Goal: Task Accomplishment & Management: Manage account settings

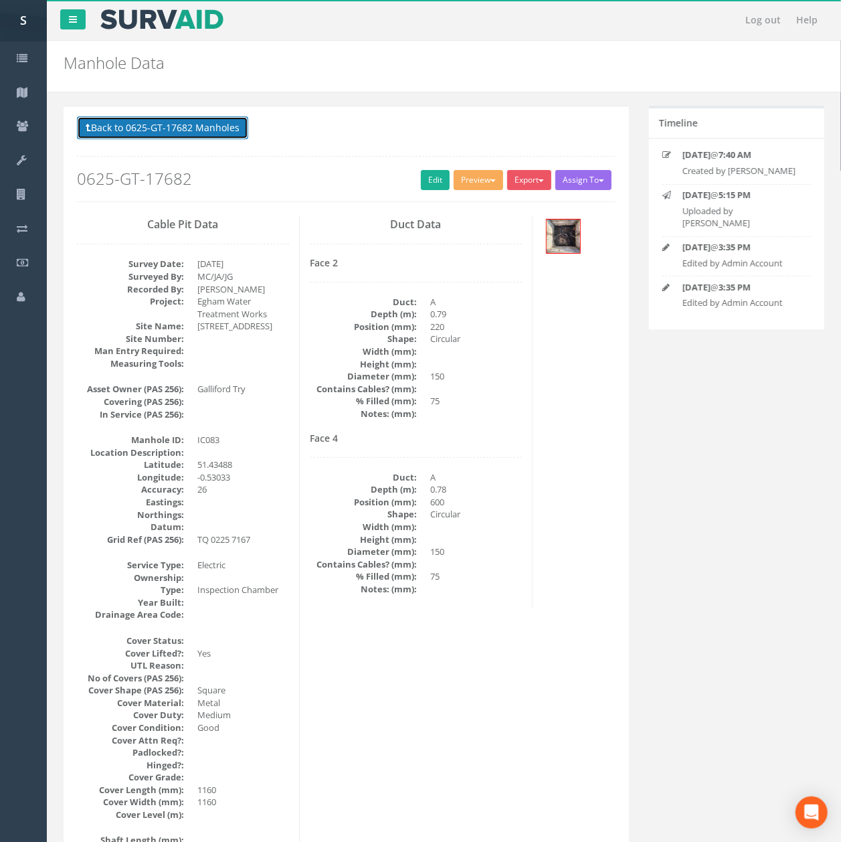
click at [213, 126] on button "Back to 0625-GT-17682 Manholes" at bounding box center [162, 127] width 171 height 23
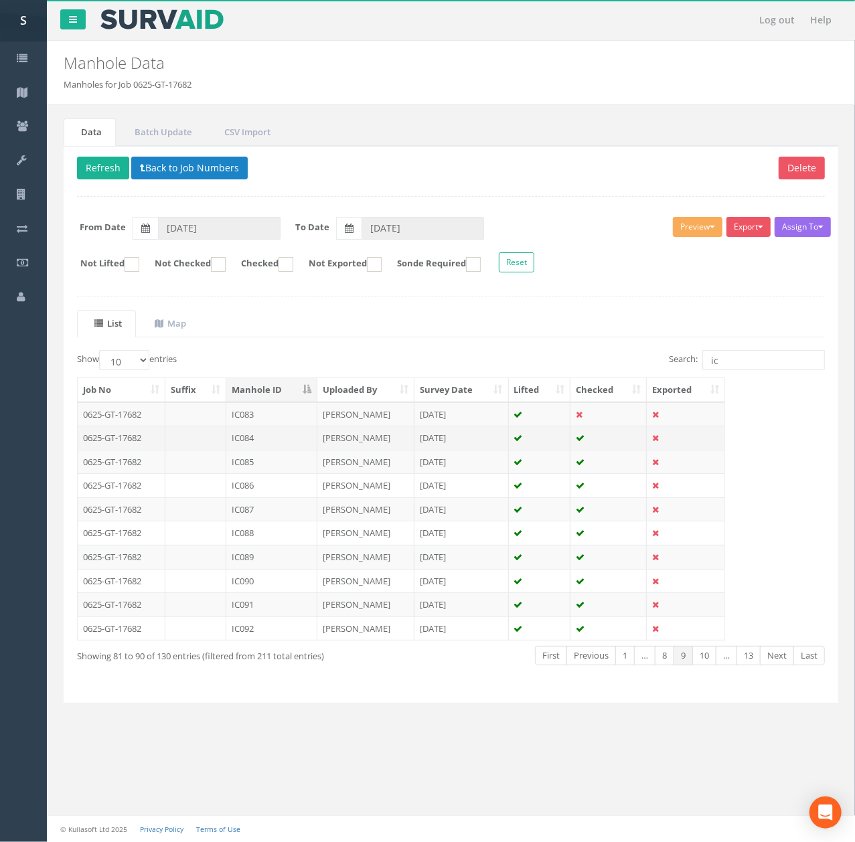
click at [252, 440] on td "IC084" at bounding box center [271, 438] width 91 height 24
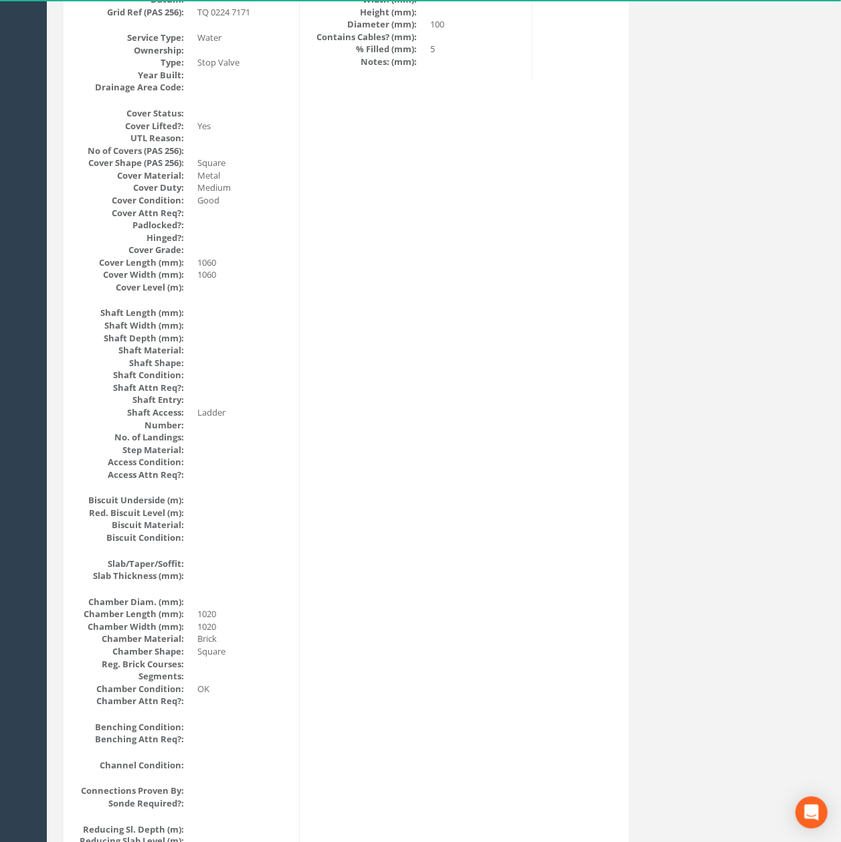
scroll to position [1261, 0]
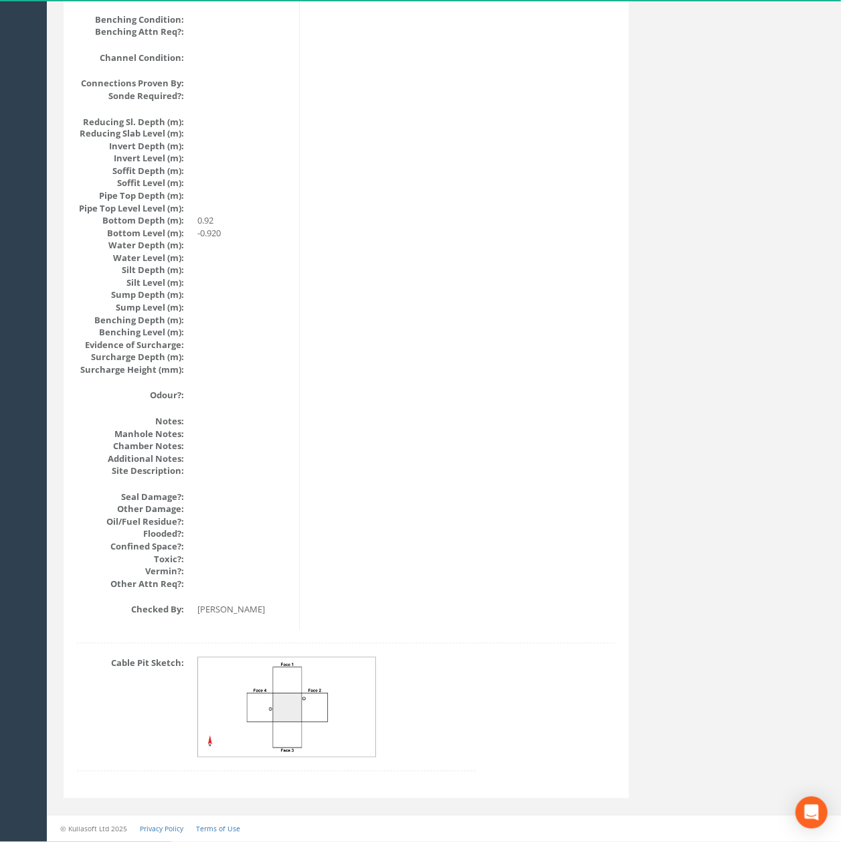
click at [319, 712] on img at bounding box center [287, 708] width 179 height 100
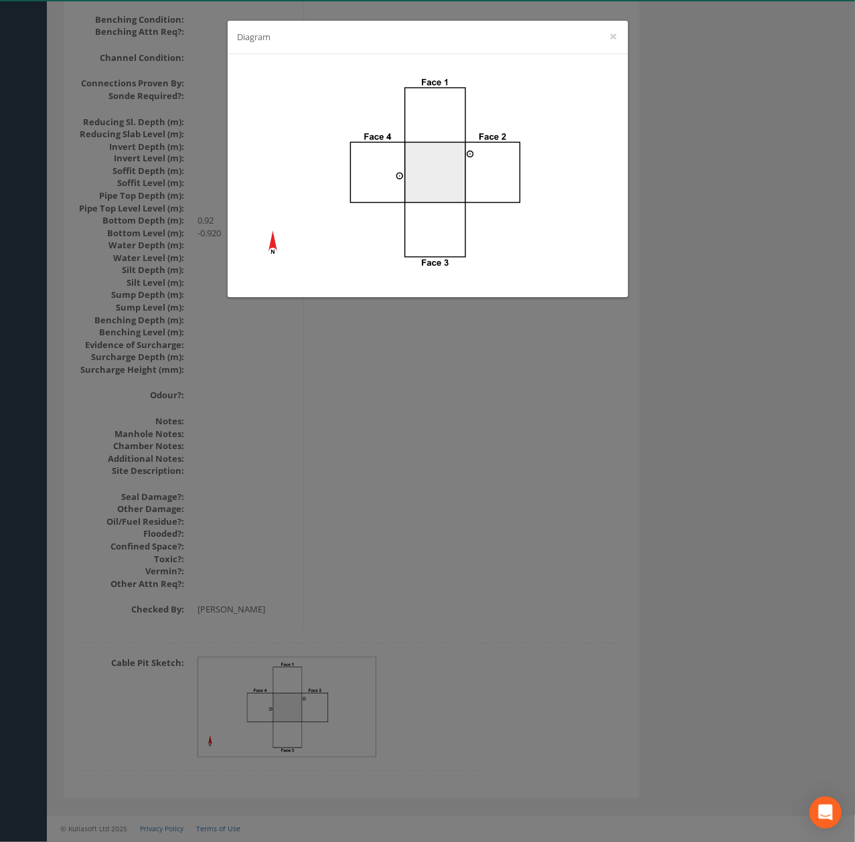
click at [435, 568] on div "Diagram ×" at bounding box center [427, 421] width 855 height 842
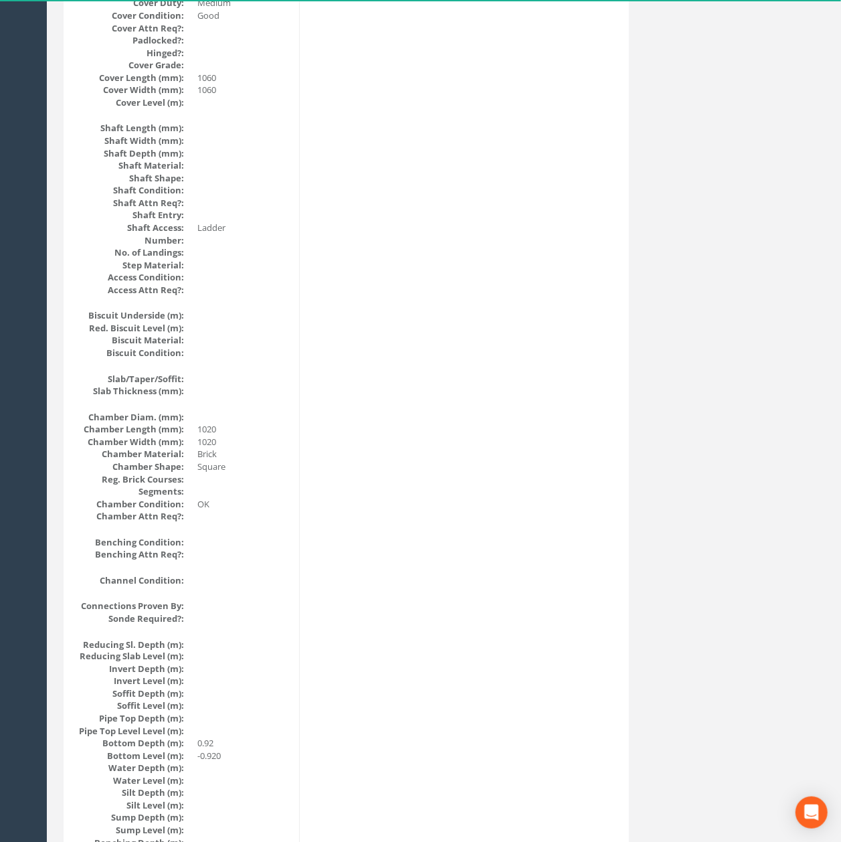
scroll to position [0, 0]
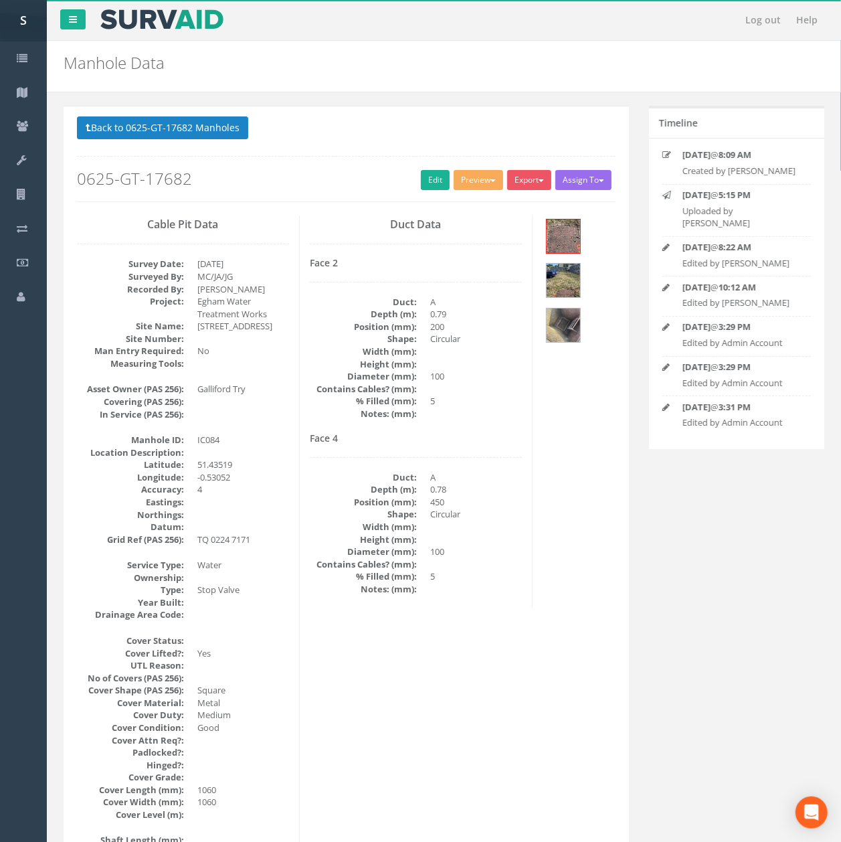
click at [255, 135] on p "Back to 0625-GT-17682 Manholes Back to Map" at bounding box center [346, 129] width 539 height 26
drag, startPoint x: 242, startPoint y: 132, endPoint x: 233, endPoint y: 131, distance: 8.7
click at [240, 132] on button "Back to 0625-GT-17682 Manholes" at bounding box center [162, 127] width 171 height 23
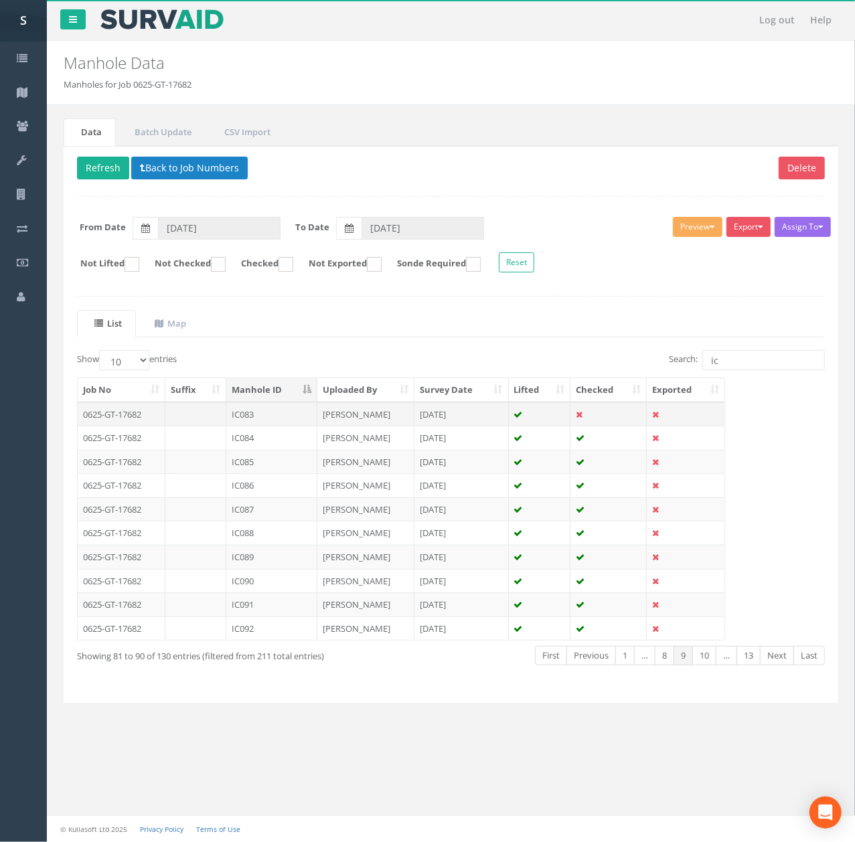
click at [321, 423] on td "[PERSON_NAME]" at bounding box center [365, 414] width 97 height 24
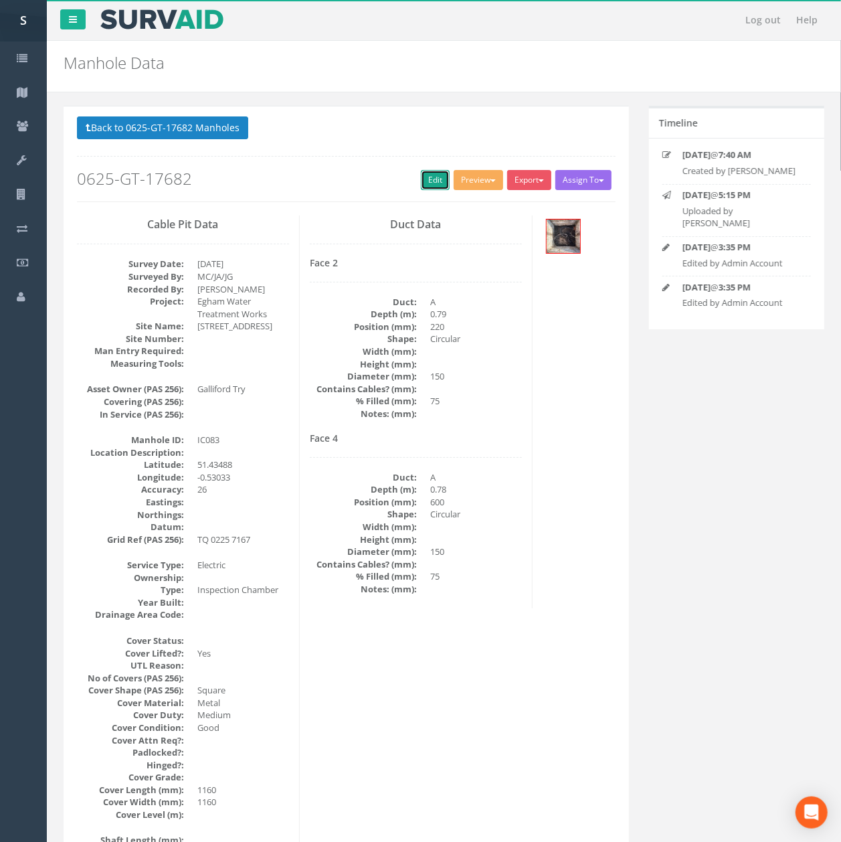
click at [421, 174] on link "Edit" at bounding box center [435, 180] width 29 height 20
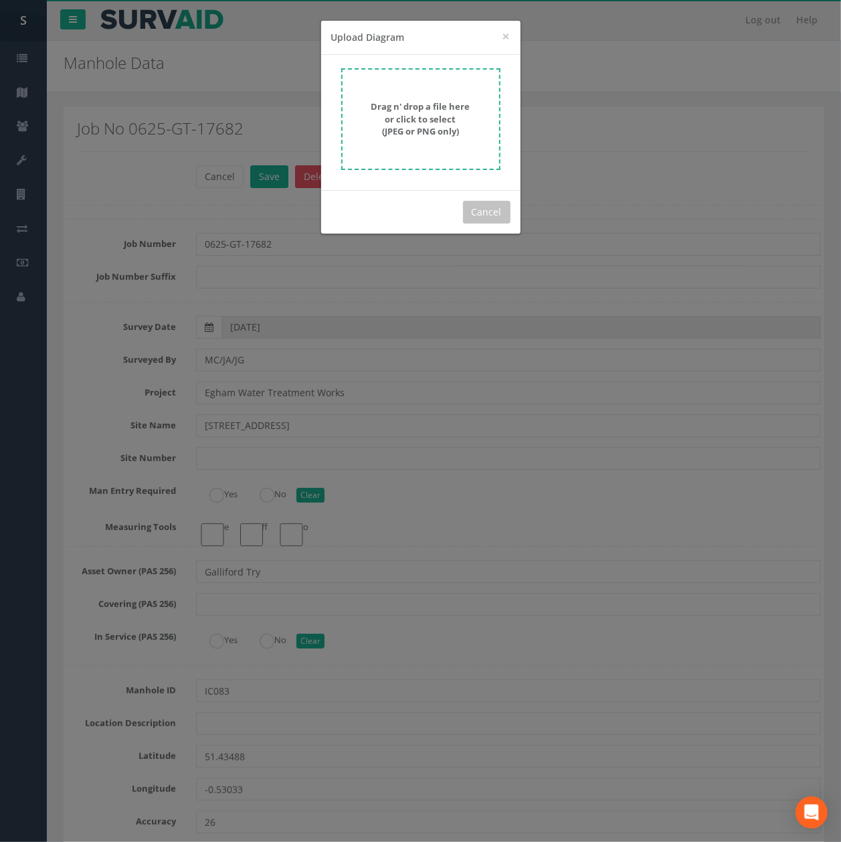
click at [278, 289] on div "× Close Upload Diagram Drag n' drop a file here or click to select (JPEG or PNG…" at bounding box center [420, 421] width 841 height 842
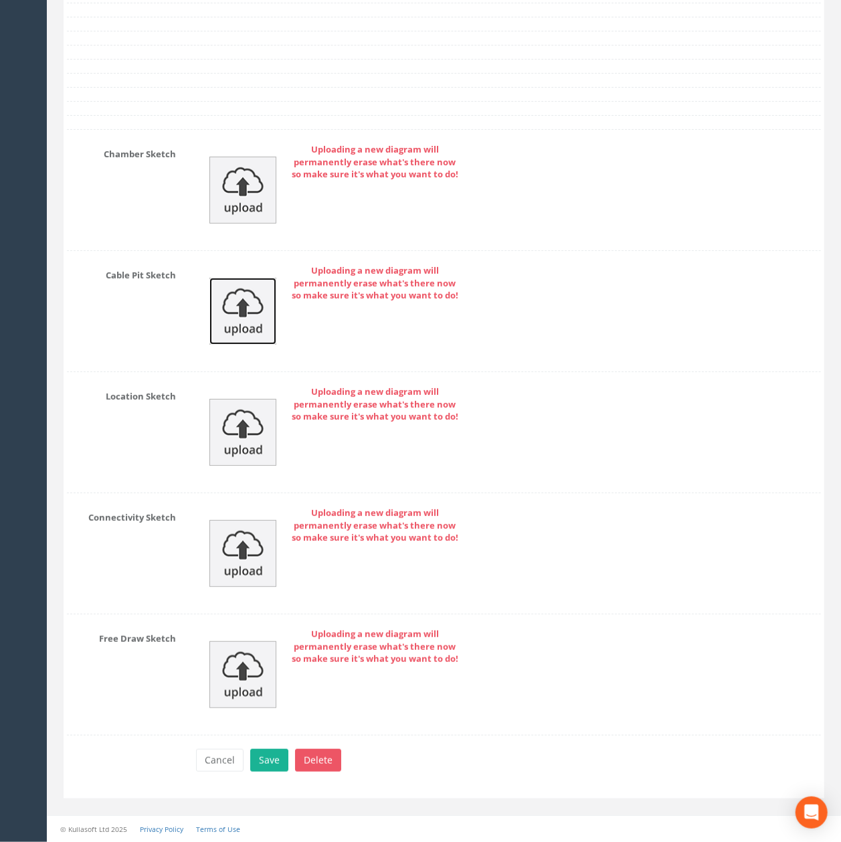
click at [250, 317] on img at bounding box center [242, 311] width 67 height 67
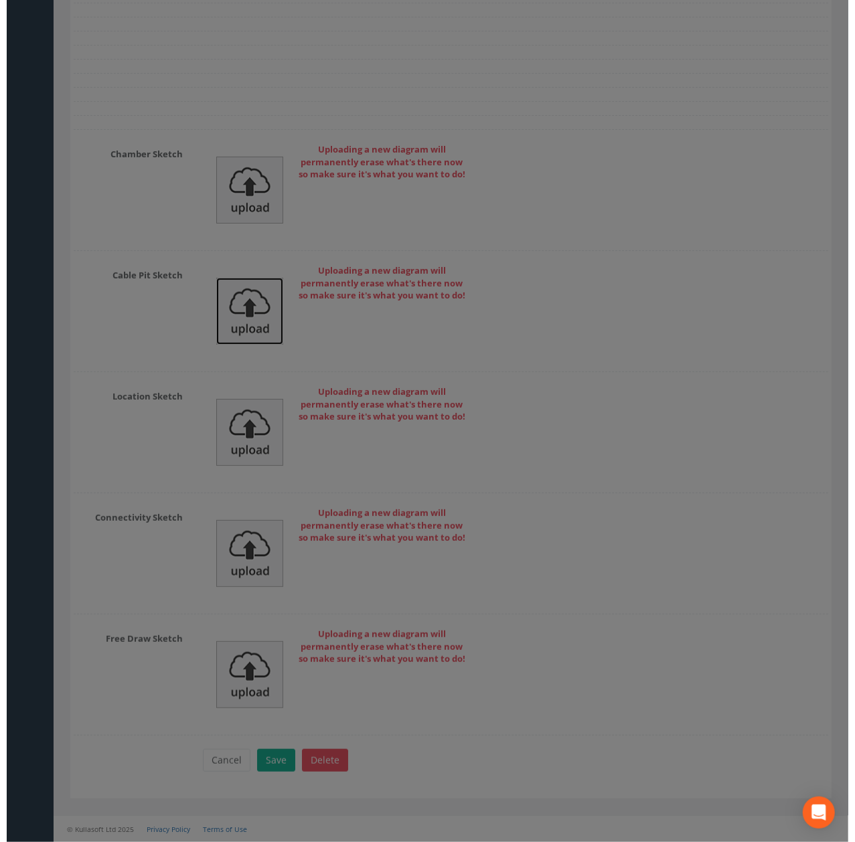
scroll to position [5282, 0]
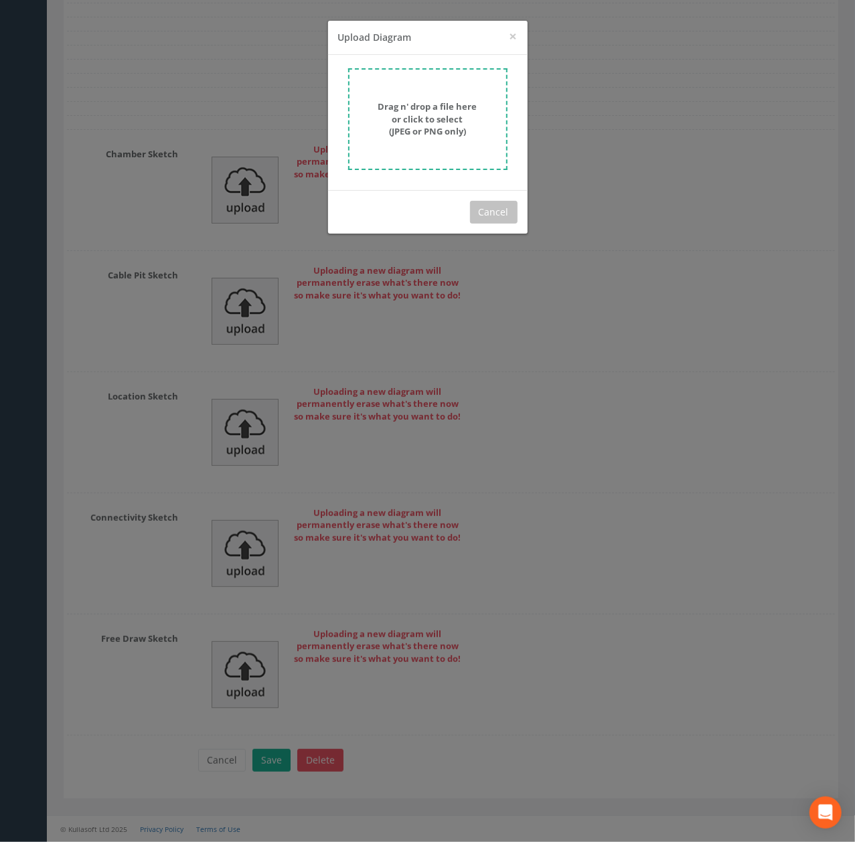
click at [422, 121] on strong "Drag n' drop a file here or click to select (JPEG or PNG only)" at bounding box center [427, 118] width 99 height 37
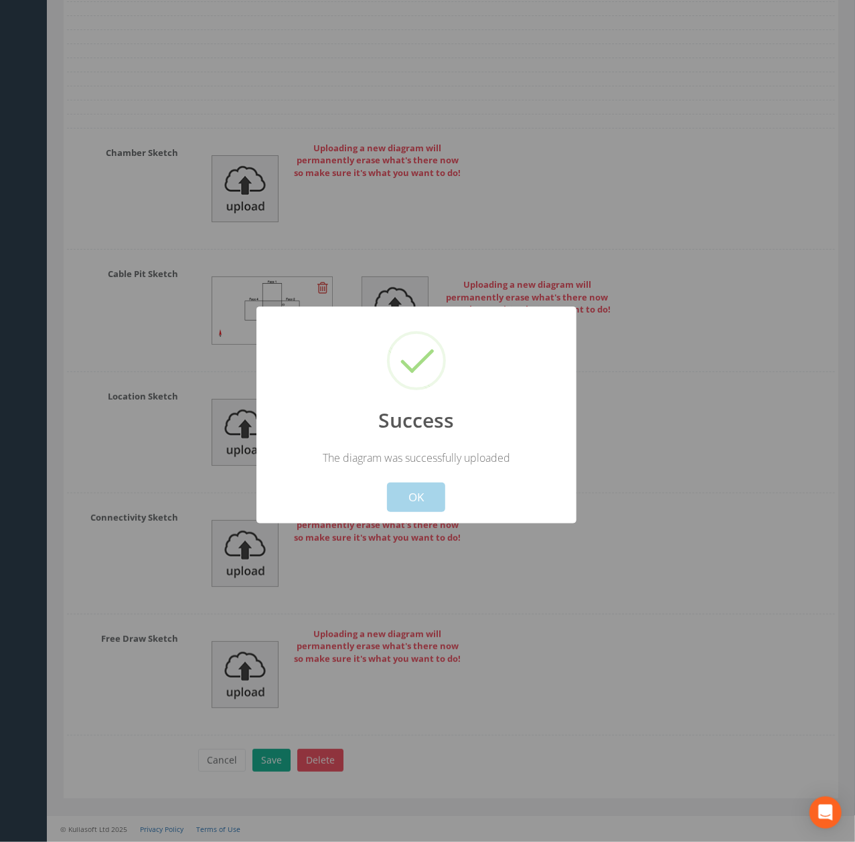
click at [400, 485] on button "OK" at bounding box center [416, 497] width 58 height 29
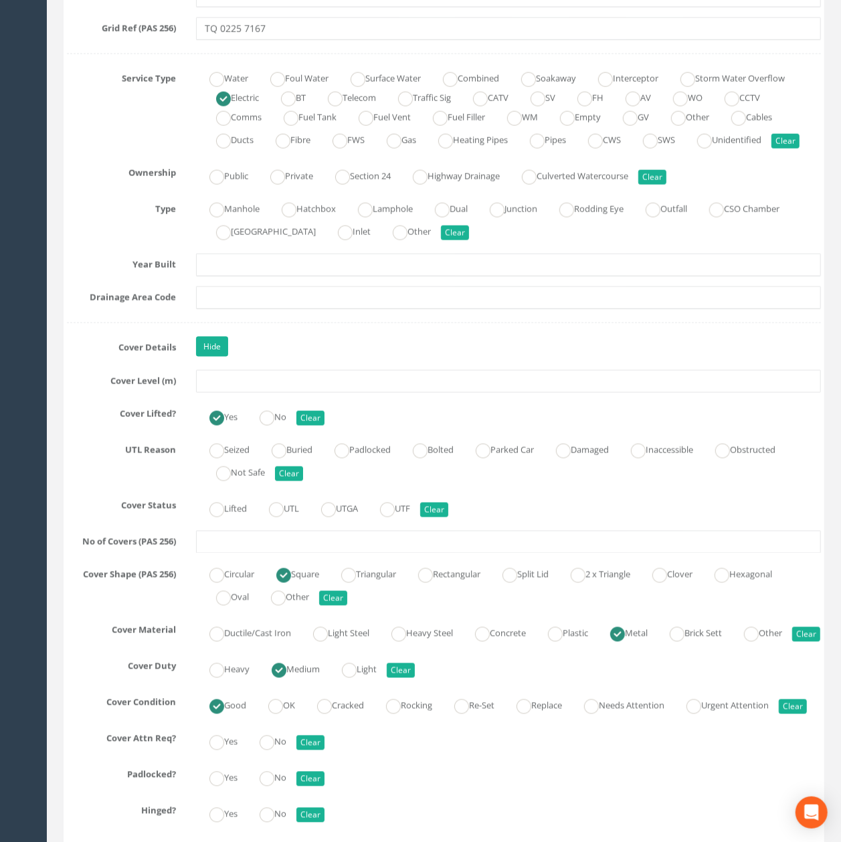
scroll to position [1088, 0]
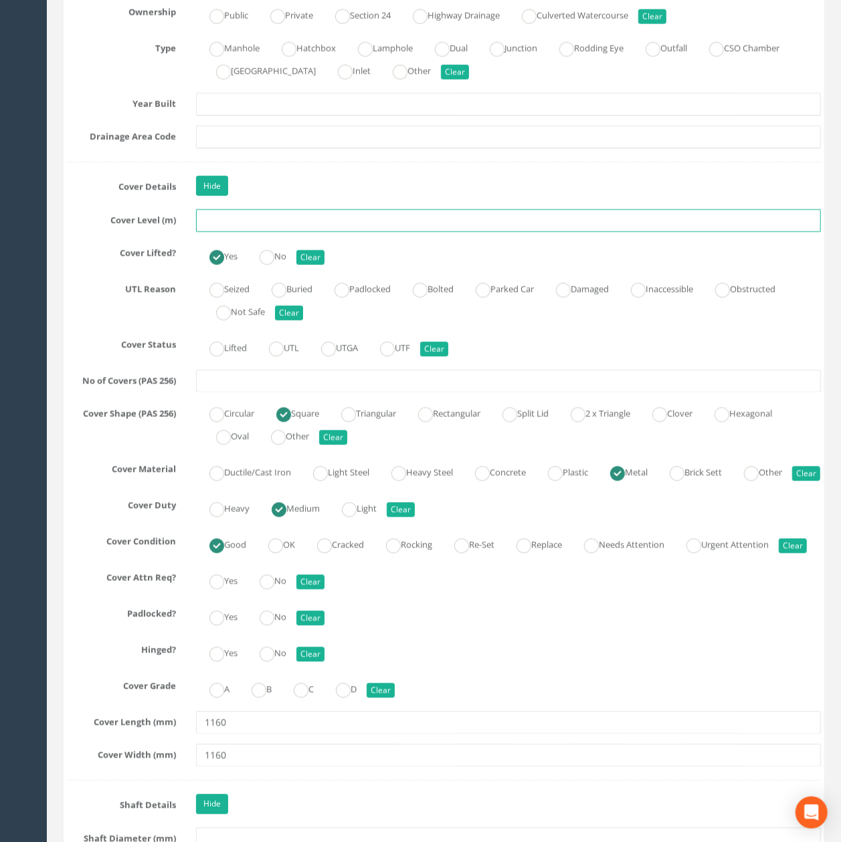
click at [260, 232] on input "text" at bounding box center [508, 220] width 625 height 23
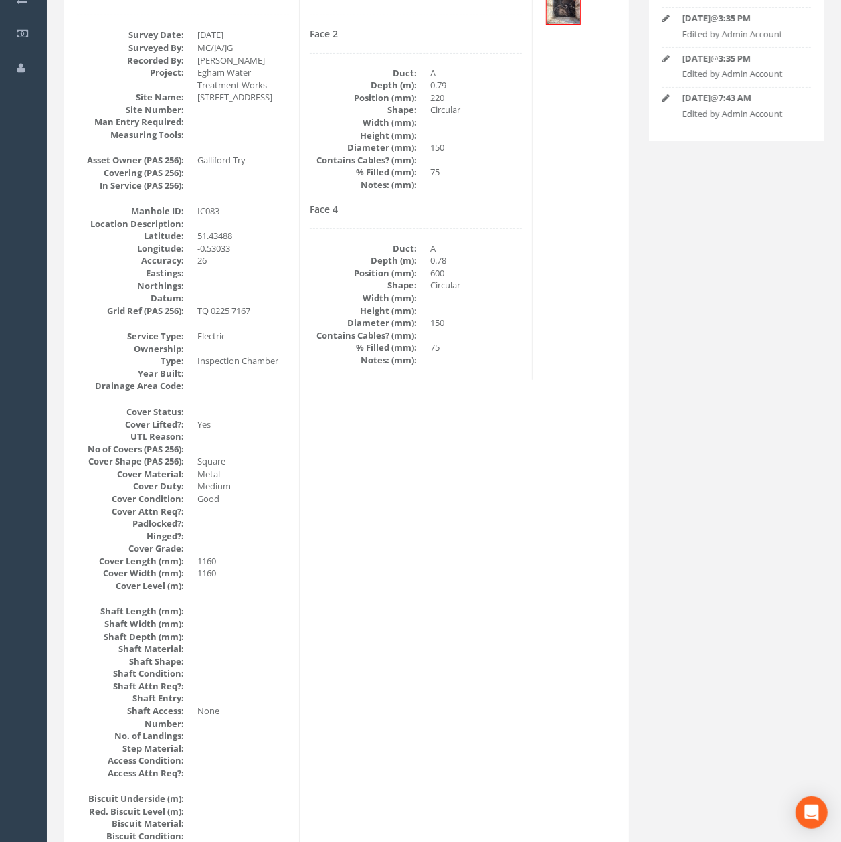
scroll to position [0, 0]
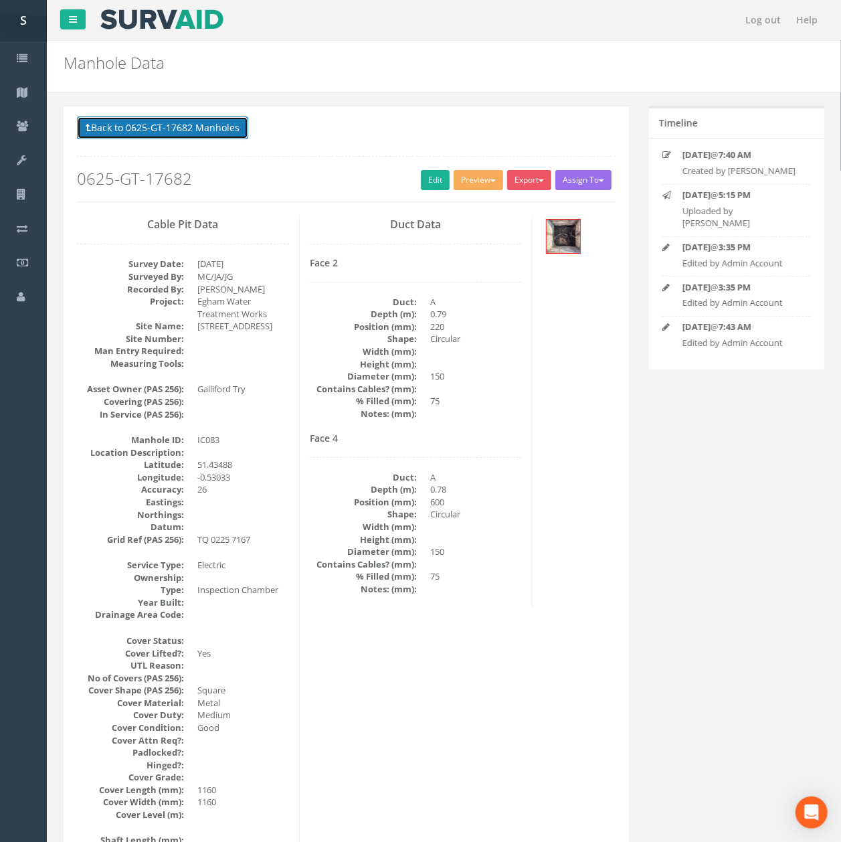
click at [197, 131] on button "Back to 0625-GT-17682 Manholes" at bounding box center [162, 127] width 171 height 23
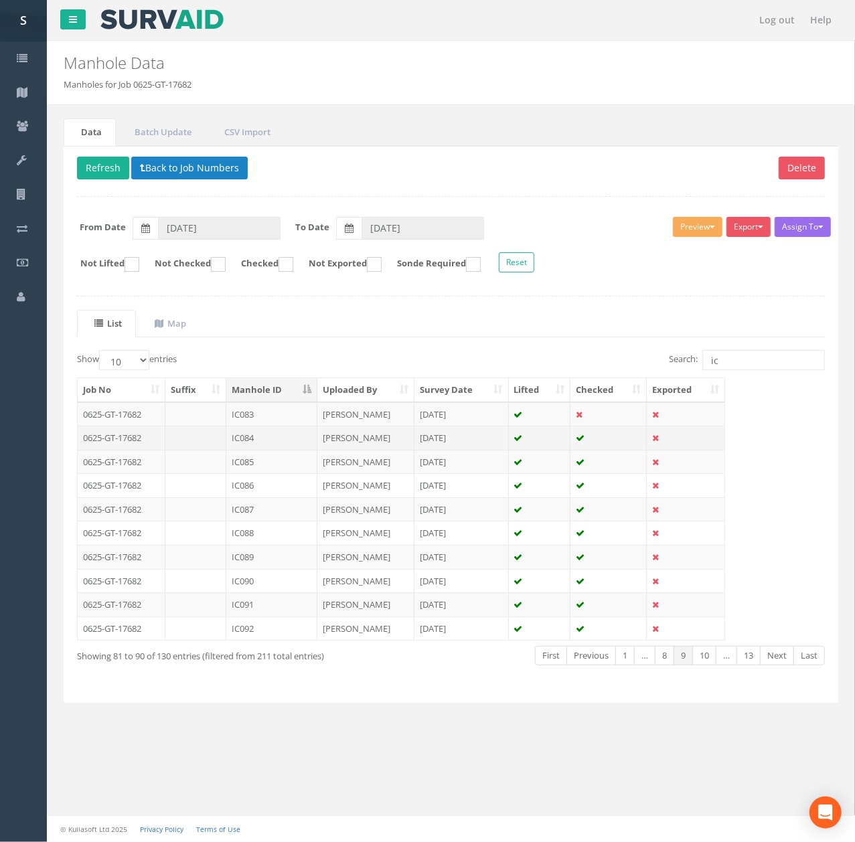
click at [280, 439] on td "IC084" at bounding box center [271, 438] width 91 height 24
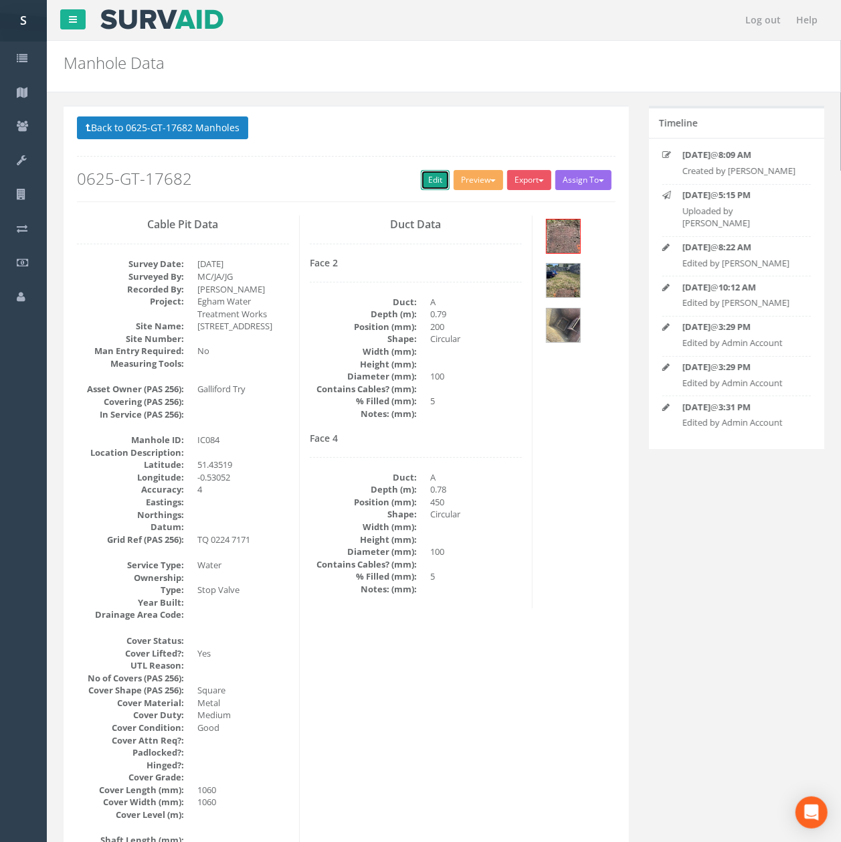
click at [426, 174] on link "Edit" at bounding box center [435, 180] width 29 height 20
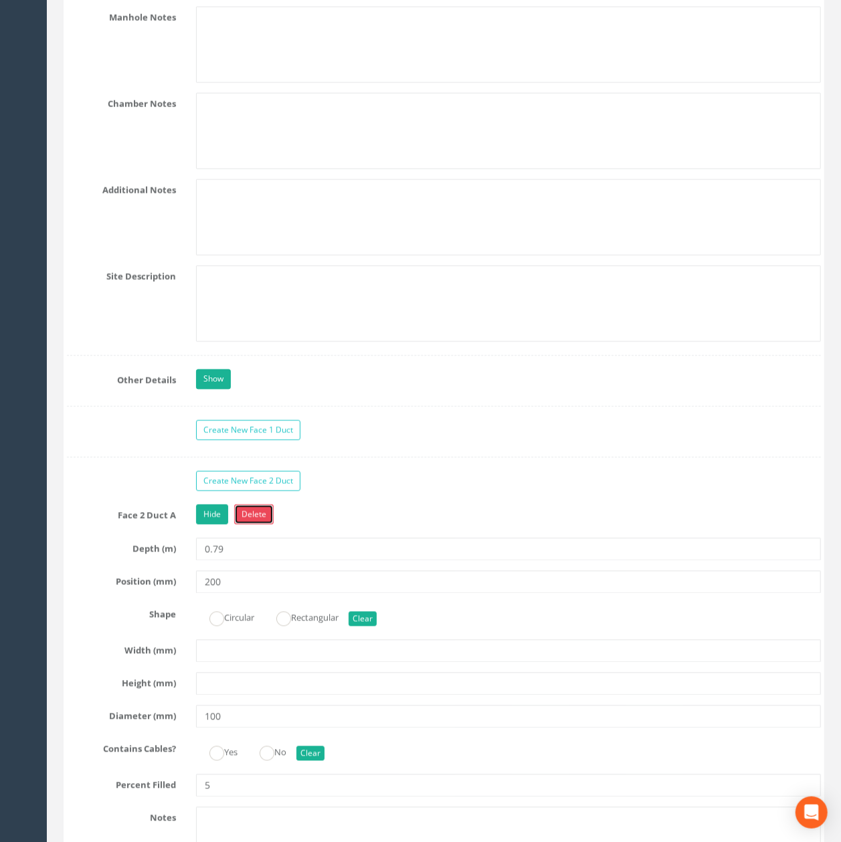
click at [255, 525] on link "Delete" at bounding box center [253, 515] width 39 height 20
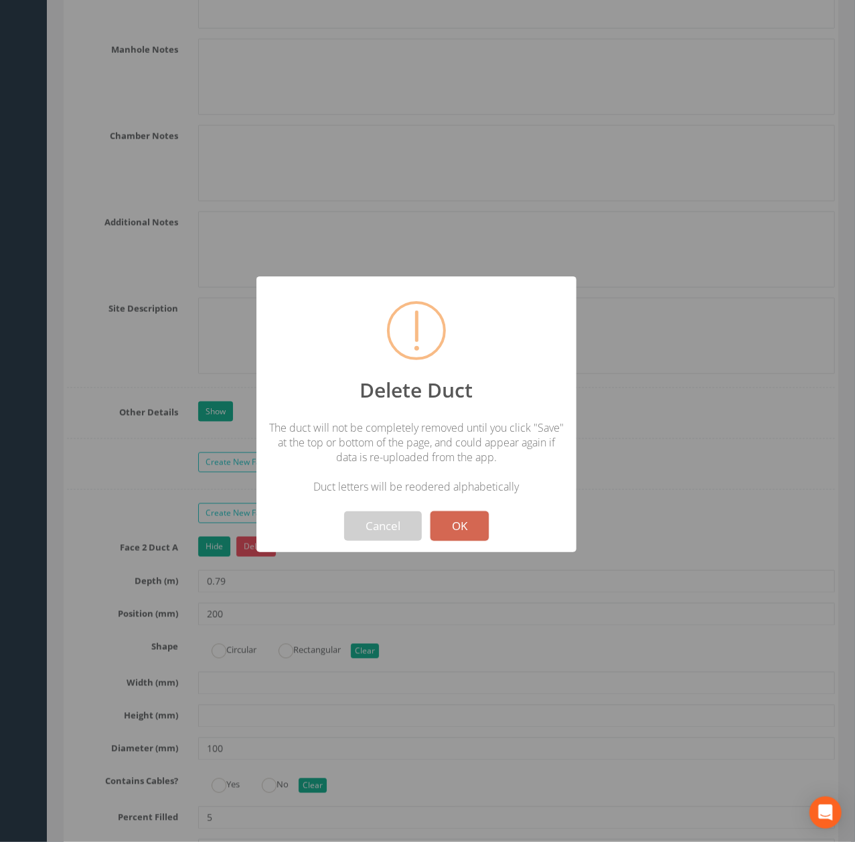
click at [467, 522] on button "OK" at bounding box center [459, 525] width 58 height 29
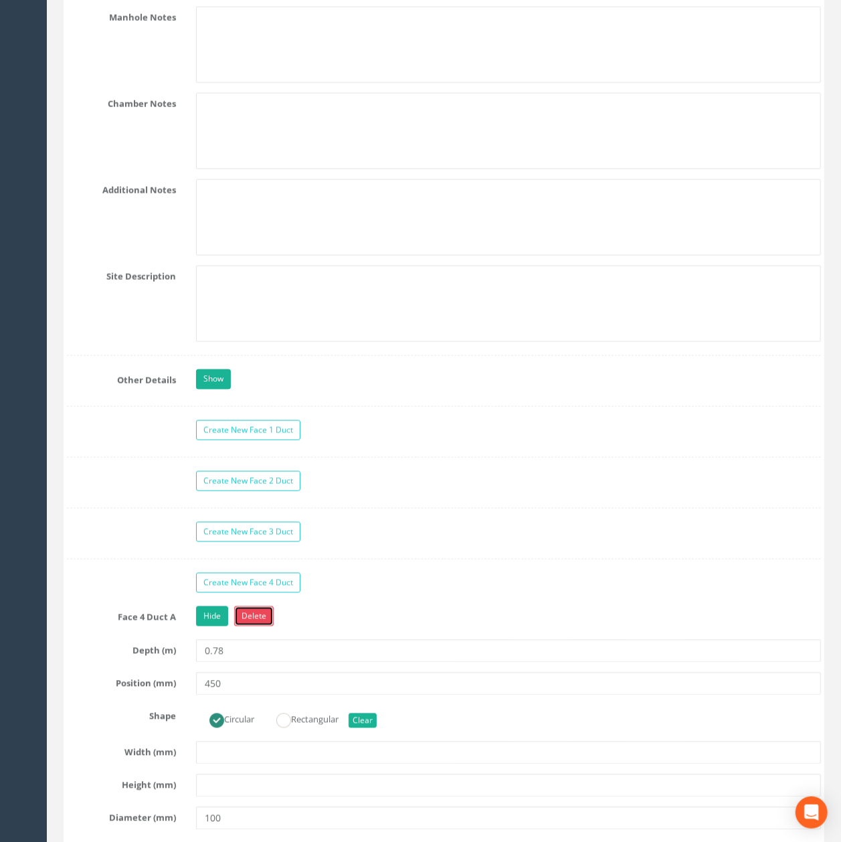
click at [262, 626] on link "Delete" at bounding box center [253, 616] width 39 height 20
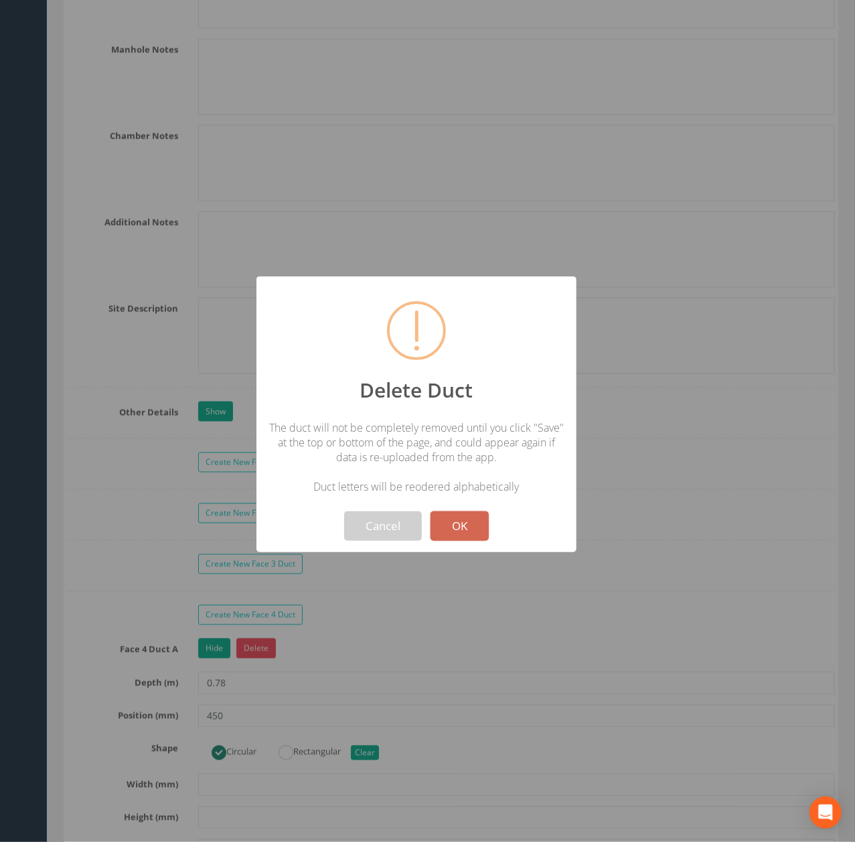
click at [482, 534] on button "OK" at bounding box center [459, 525] width 58 height 29
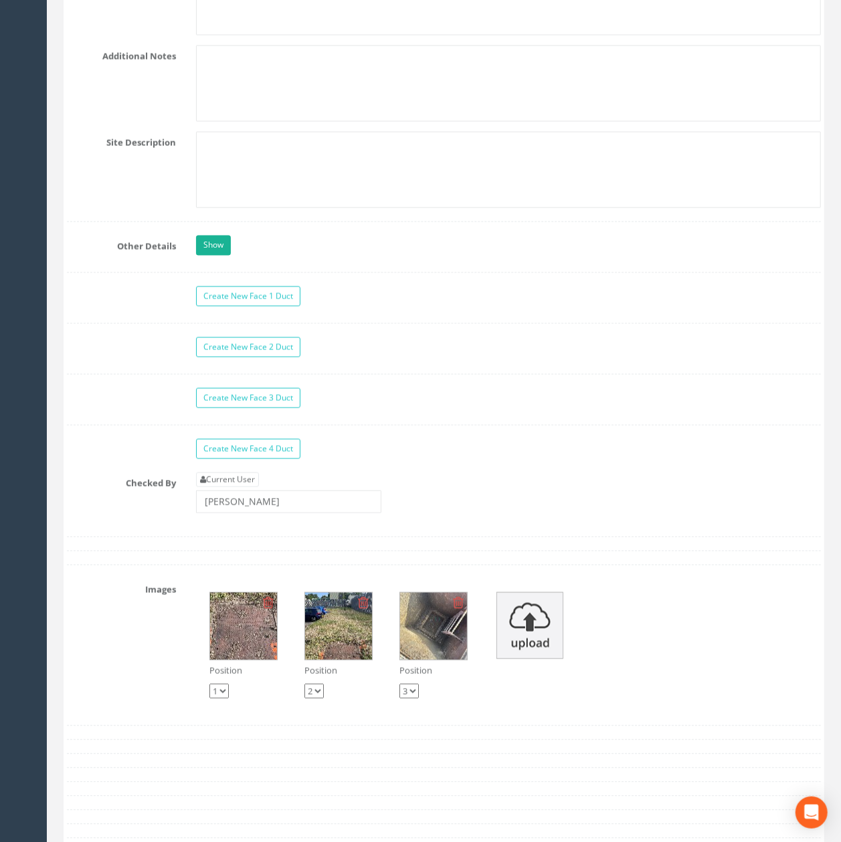
scroll to position [3748, 0]
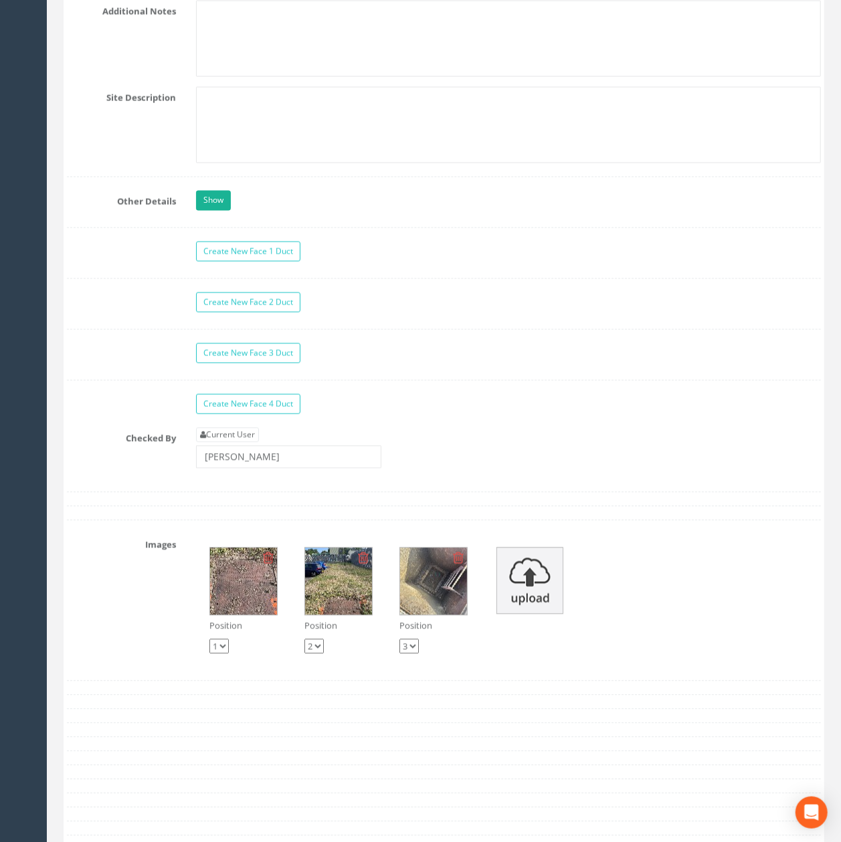
click at [240, 615] on img at bounding box center [243, 581] width 67 height 67
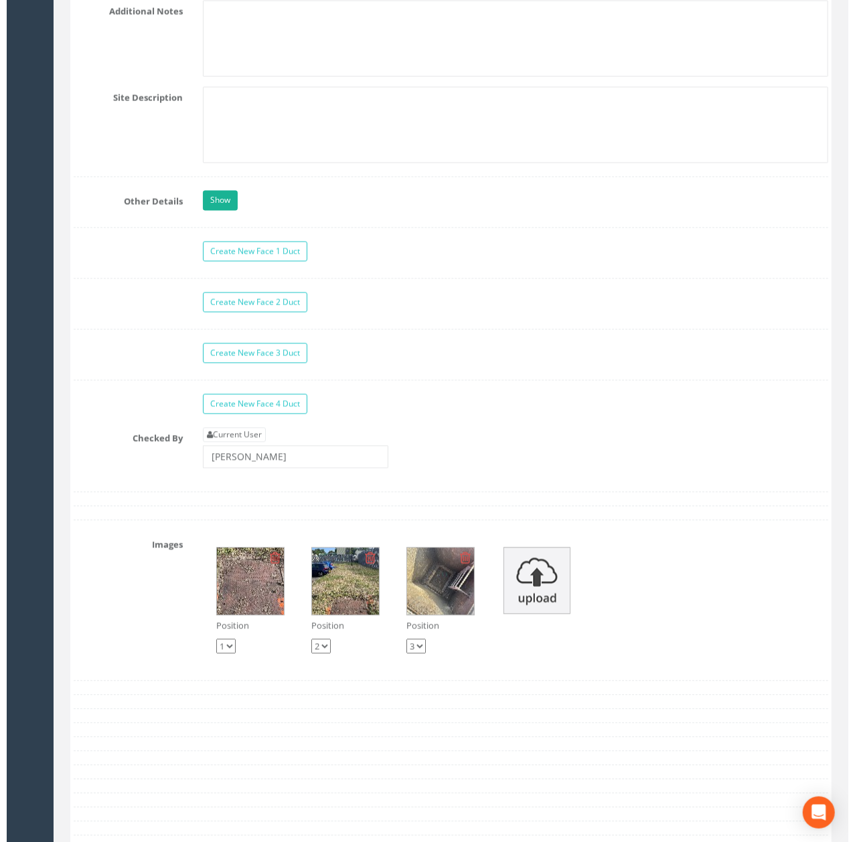
scroll to position [3710, 0]
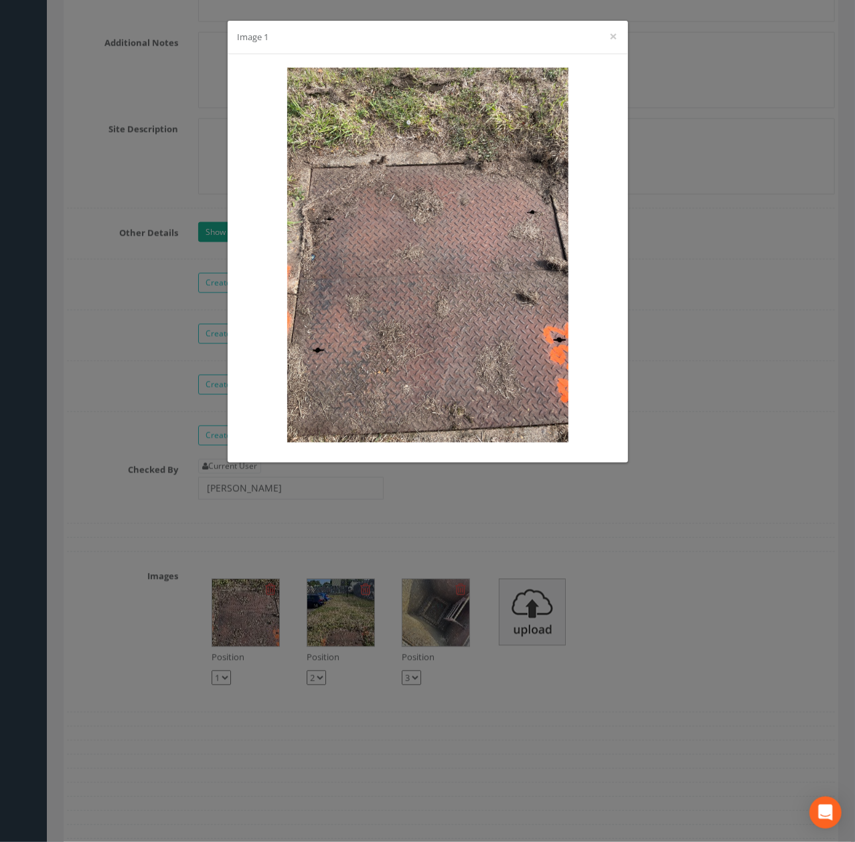
click at [252, 670] on div "Image 1 ×" at bounding box center [427, 421] width 855 height 842
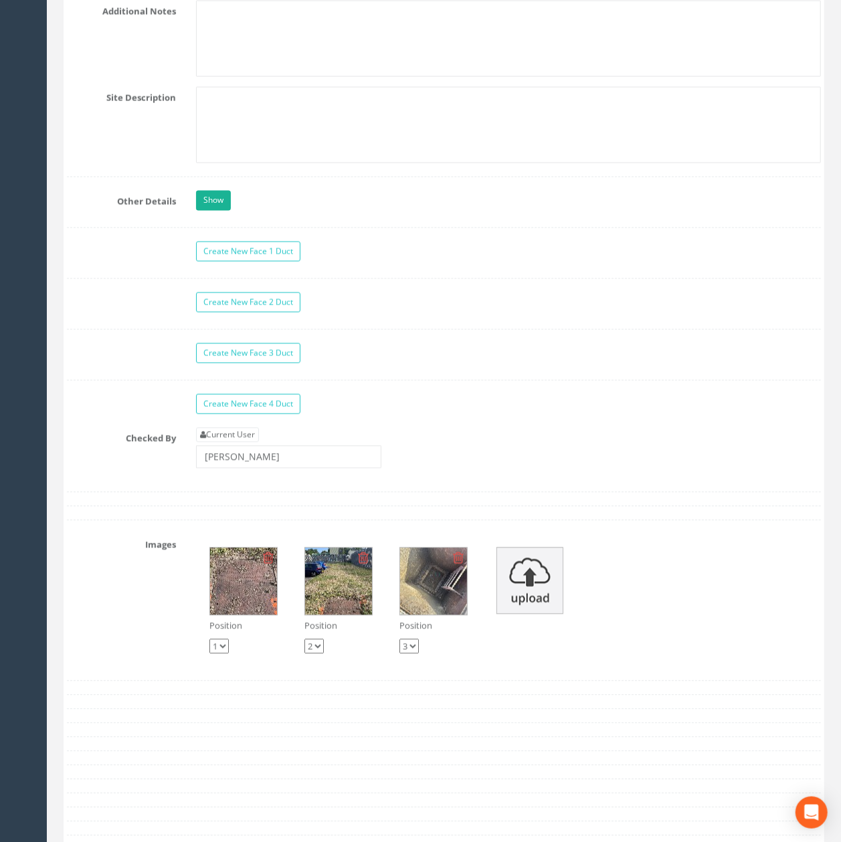
click at [421, 615] on img at bounding box center [433, 581] width 67 height 67
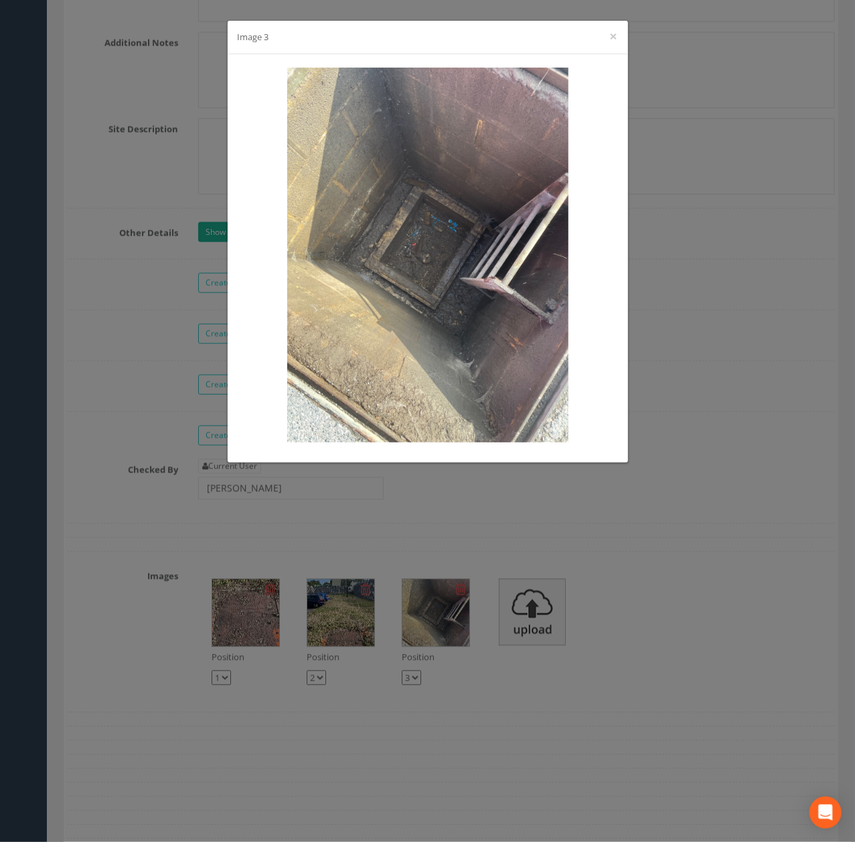
click at [566, 667] on div "Image 3 ×" at bounding box center [427, 421] width 855 height 842
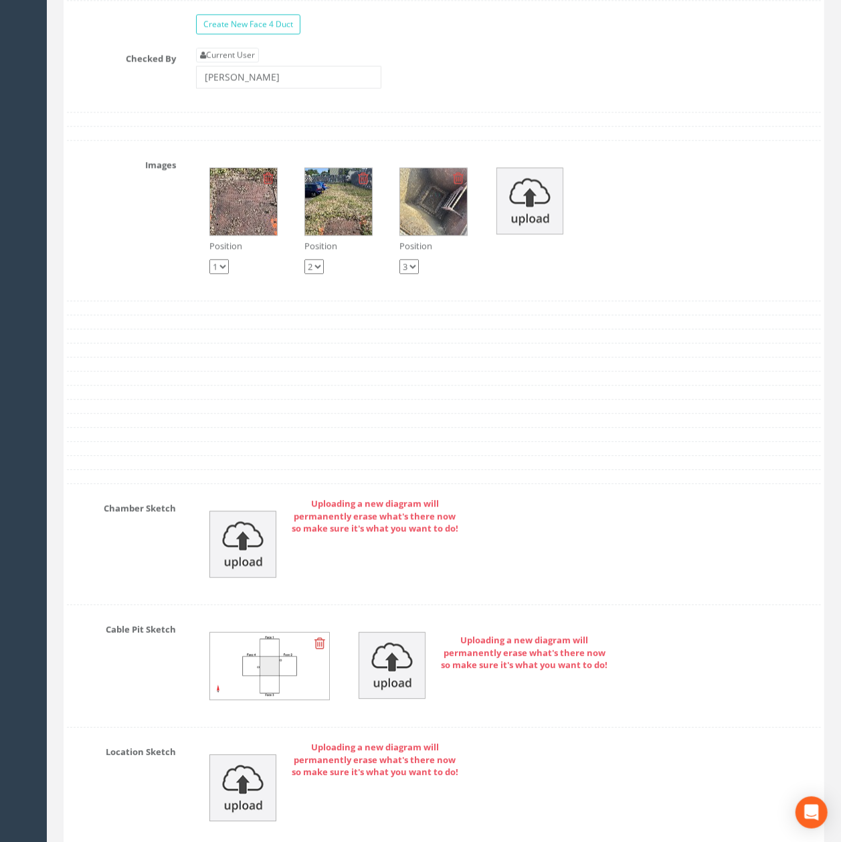
scroll to position [4284, 0]
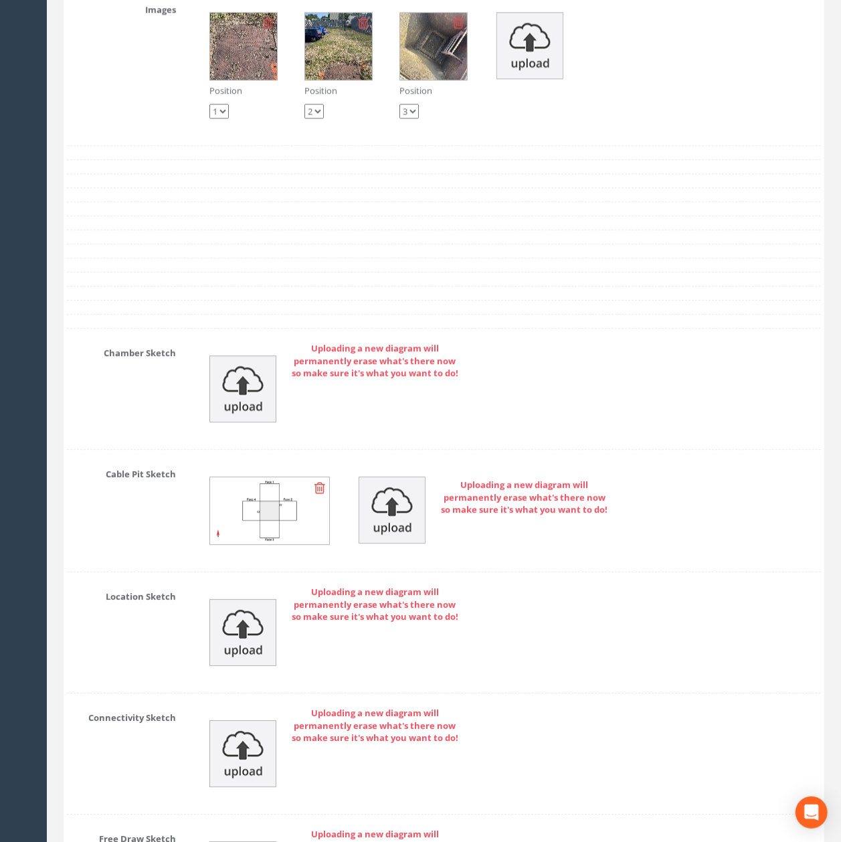
click at [325, 495] on icon at bounding box center [320, 487] width 11 height 13
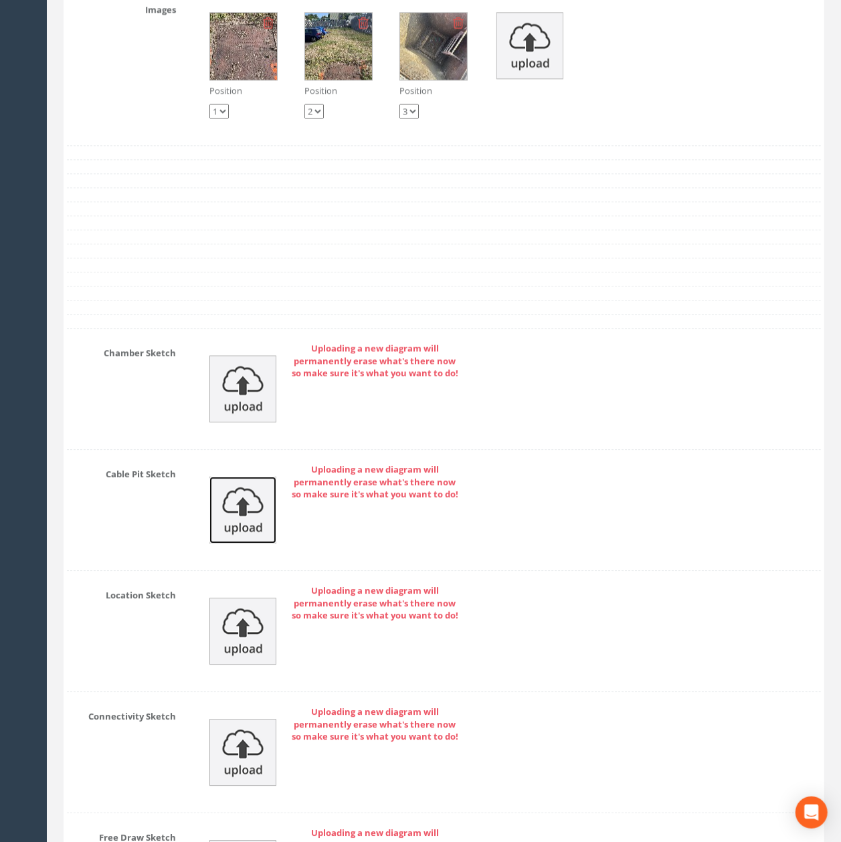
click at [247, 543] on img at bounding box center [242, 510] width 67 height 67
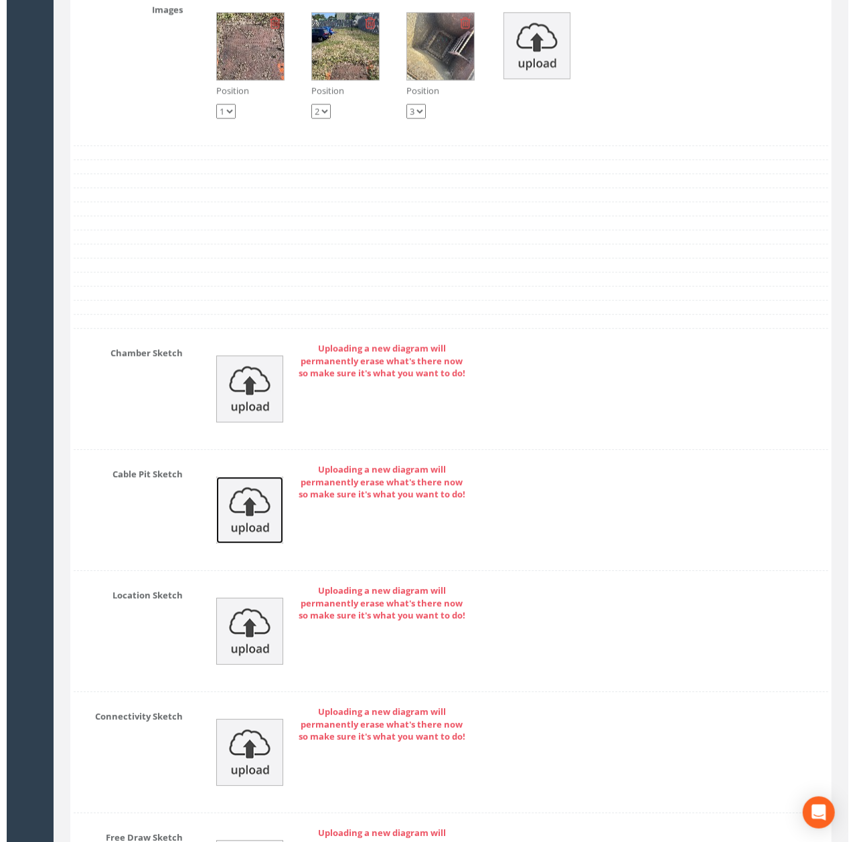
scroll to position [4244, 0]
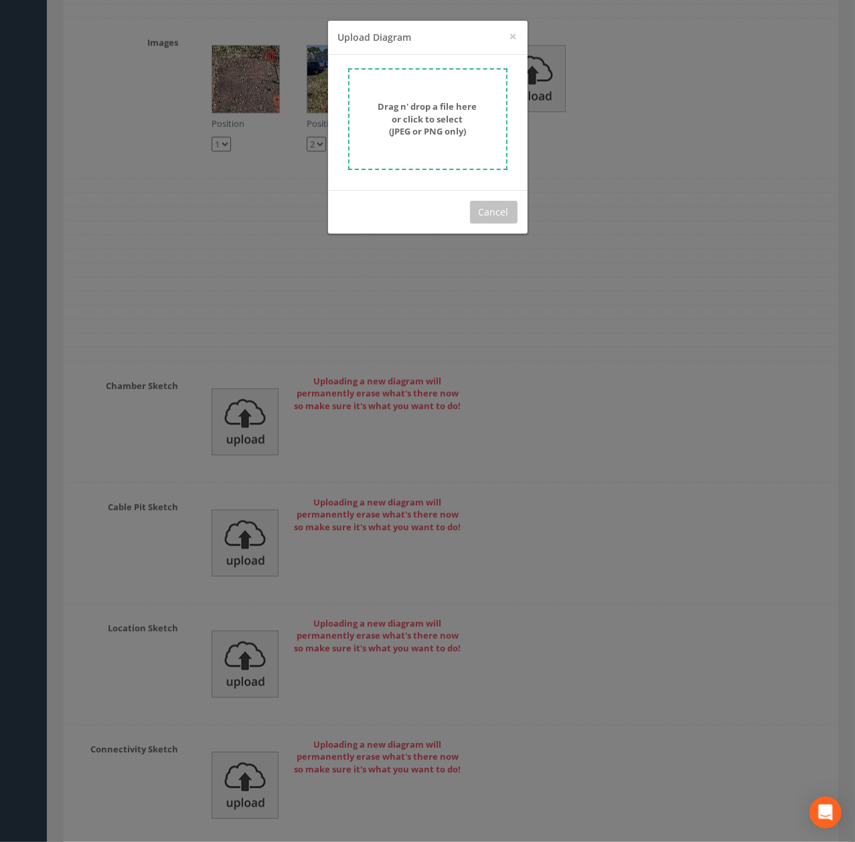
click at [474, 105] on strong "Drag n' drop a file here or click to select (JPEG or PNG only)" at bounding box center [427, 118] width 99 height 37
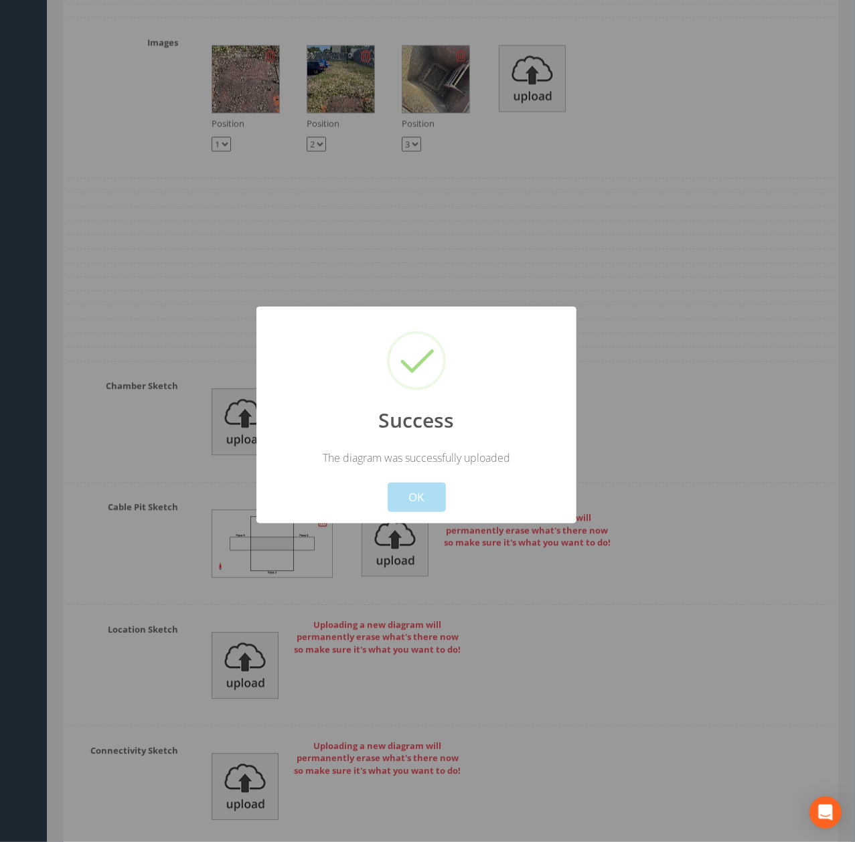
click at [410, 517] on div "Success The diagram was successfully uploaded ! Not valid! Cancel OK" at bounding box center [416, 415] width 320 height 217
click at [403, 502] on button "OK" at bounding box center [416, 497] width 58 height 29
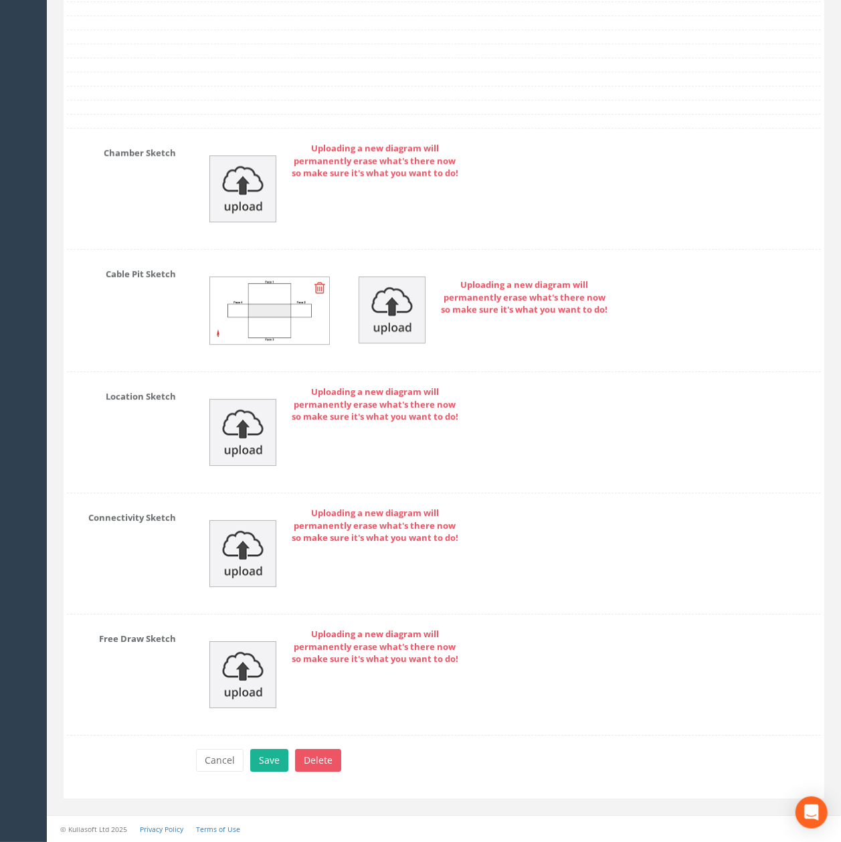
scroll to position [4568, 0]
click at [268, 770] on button "Save" at bounding box center [269, 760] width 38 height 23
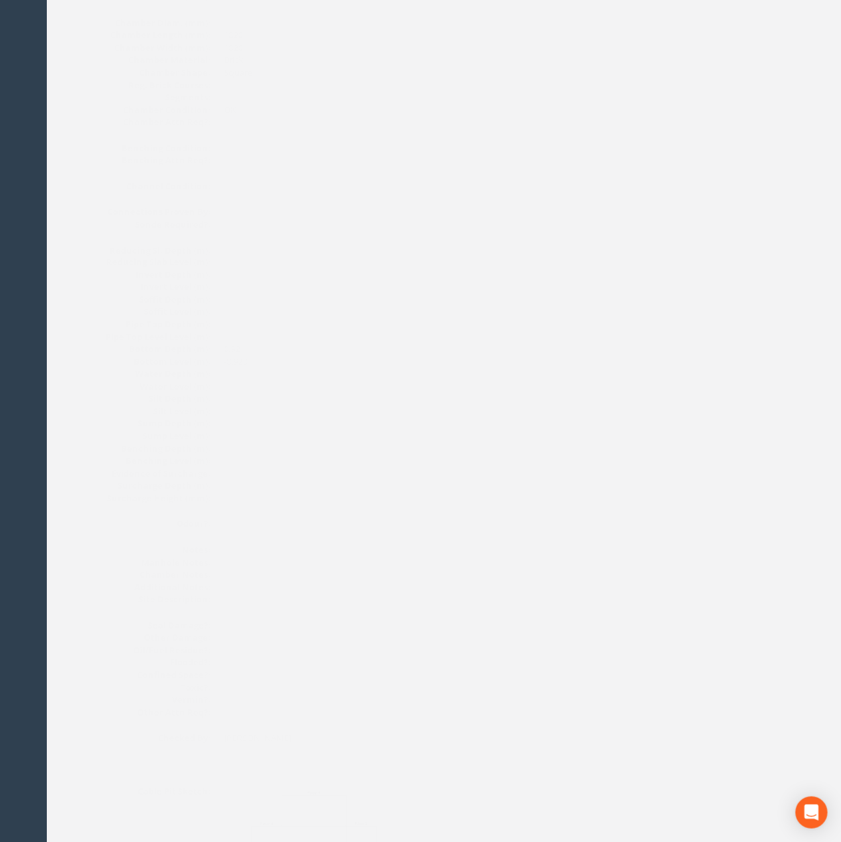
scroll to position [0, 0]
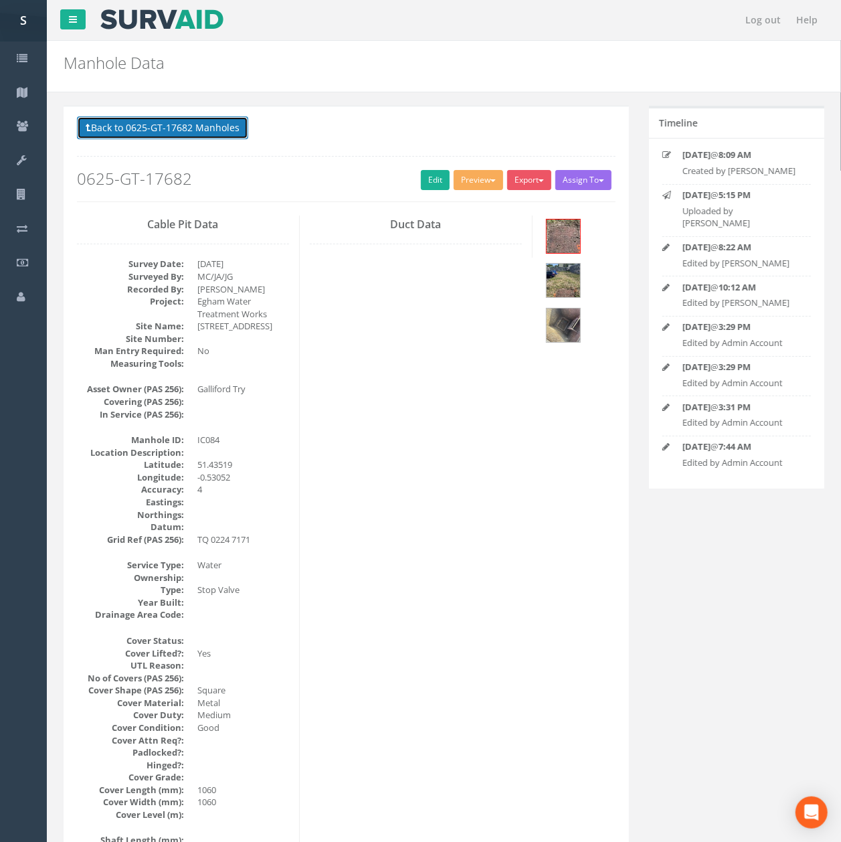
click at [215, 130] on button "Back to 0625-GT-17682 Manholes" at bounding box center [162, 127] width 171 height 23
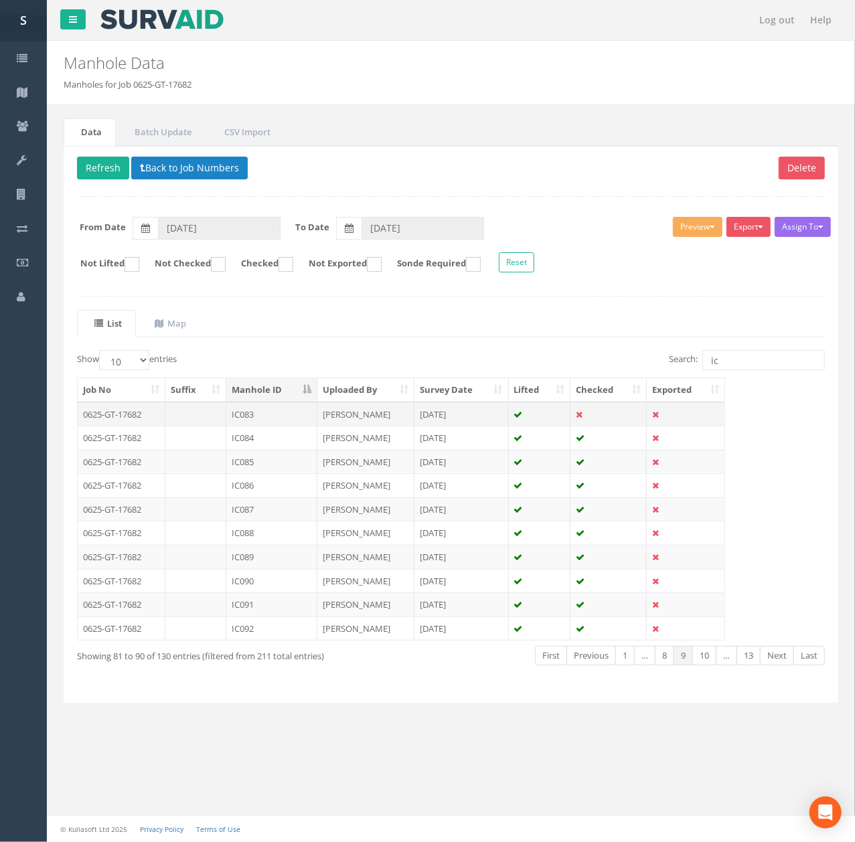
click at [260, 418] on td "IC083" at bounding box center [271, 414] width 91 height 24
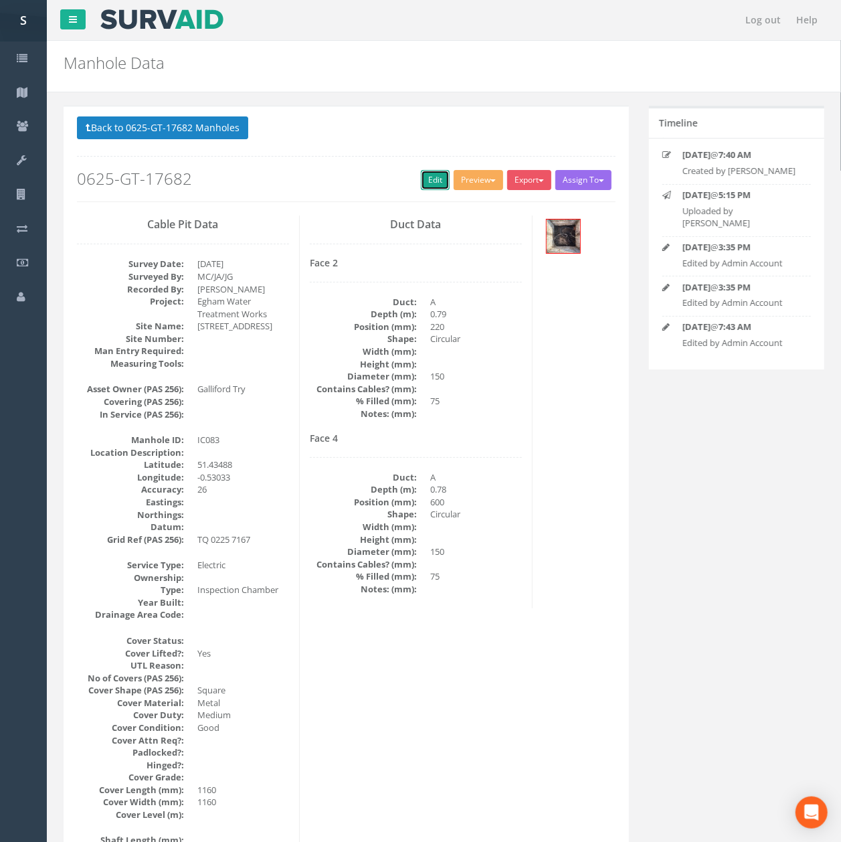
click at [427, 183] on link "Edit" at bounding box center [435, 180] width 29 height 20
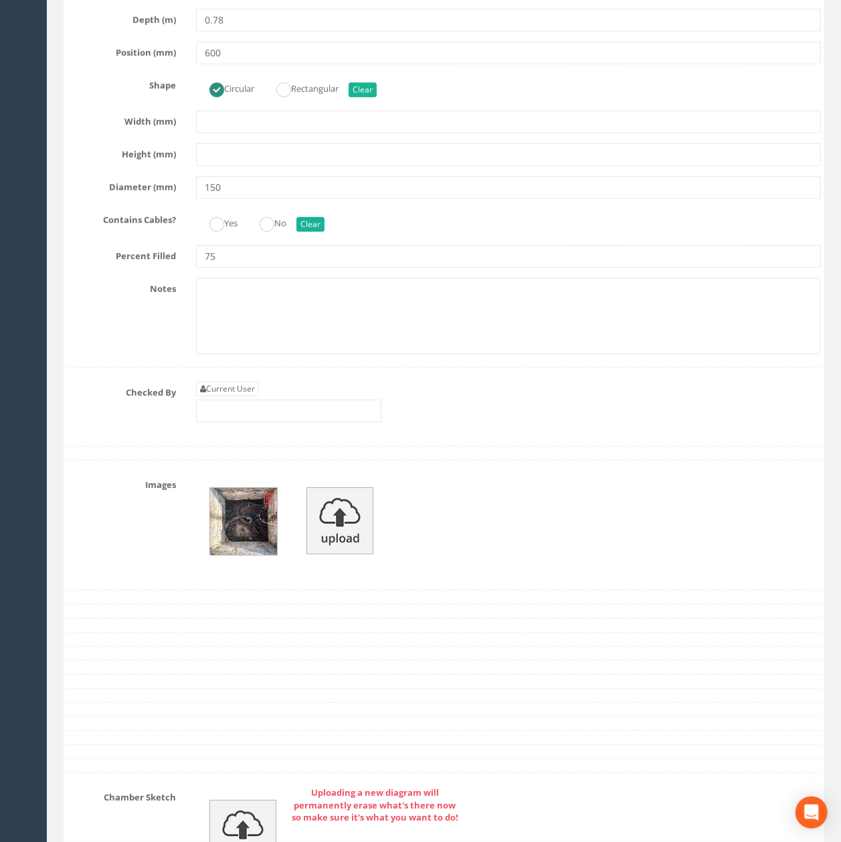
click at [320, 576] on div at bounding box center [508, 525] width 645 height 102
click at [324, 554] on img at bounding box center [340, 520] width 67 height 67
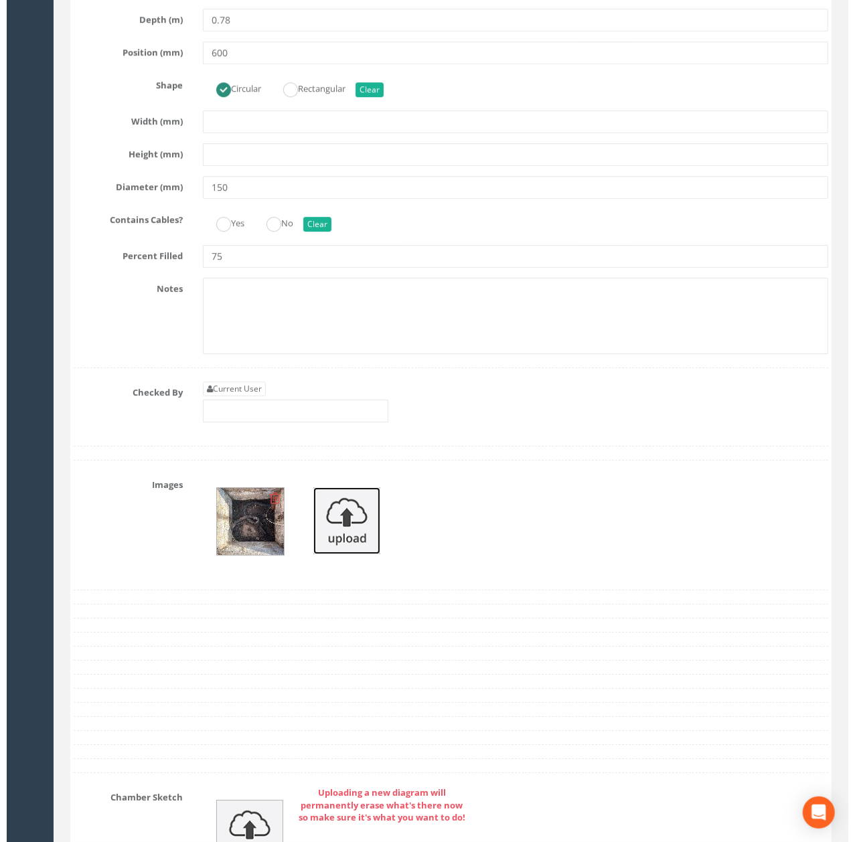
scroll to position [4552, 0]
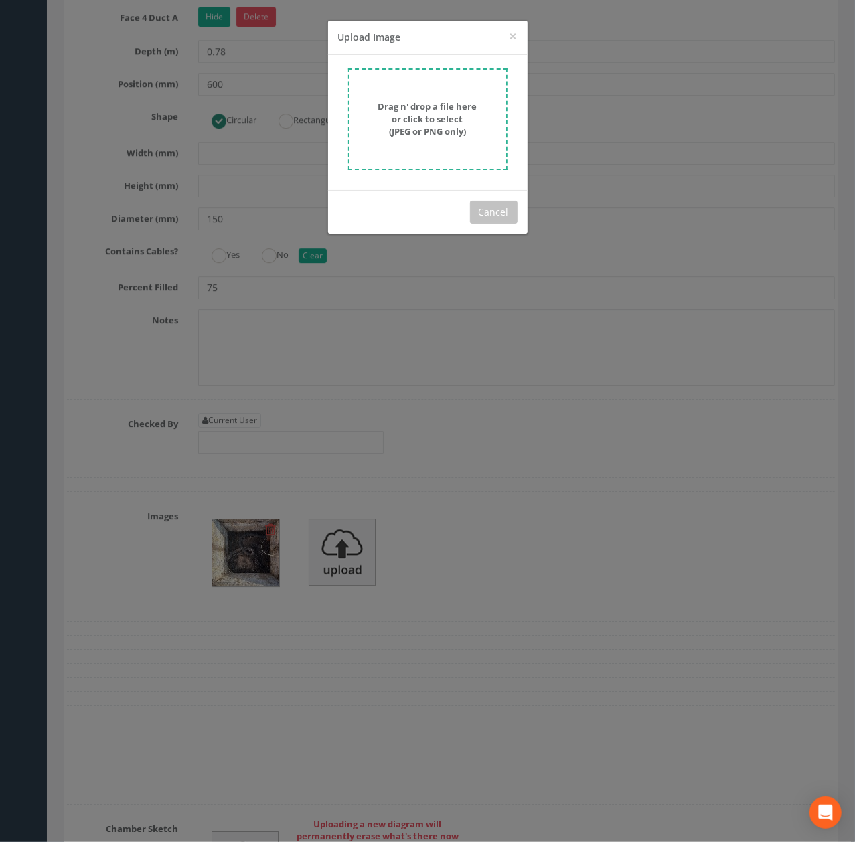
click at [435, 129] on strong "Drag n' drop a file here or click to select (JPEG or PNG only)" at bounding box center [427, 118] width 99 height 37
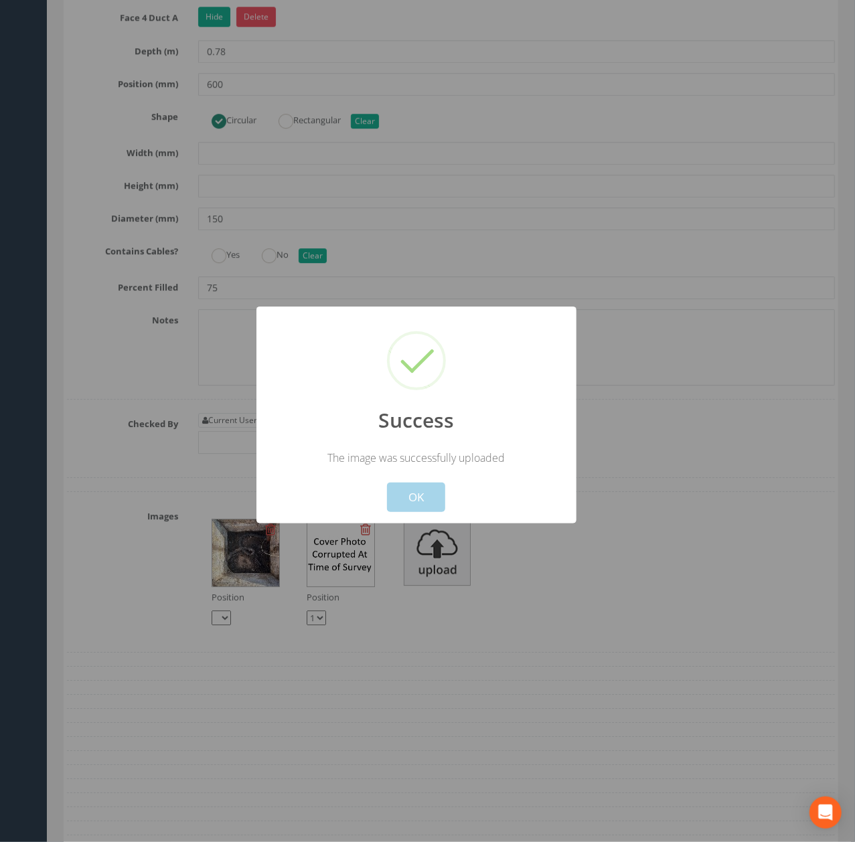
click at [404, 499] on button "OK" at bounding box center [416, 497] width 58 height 29
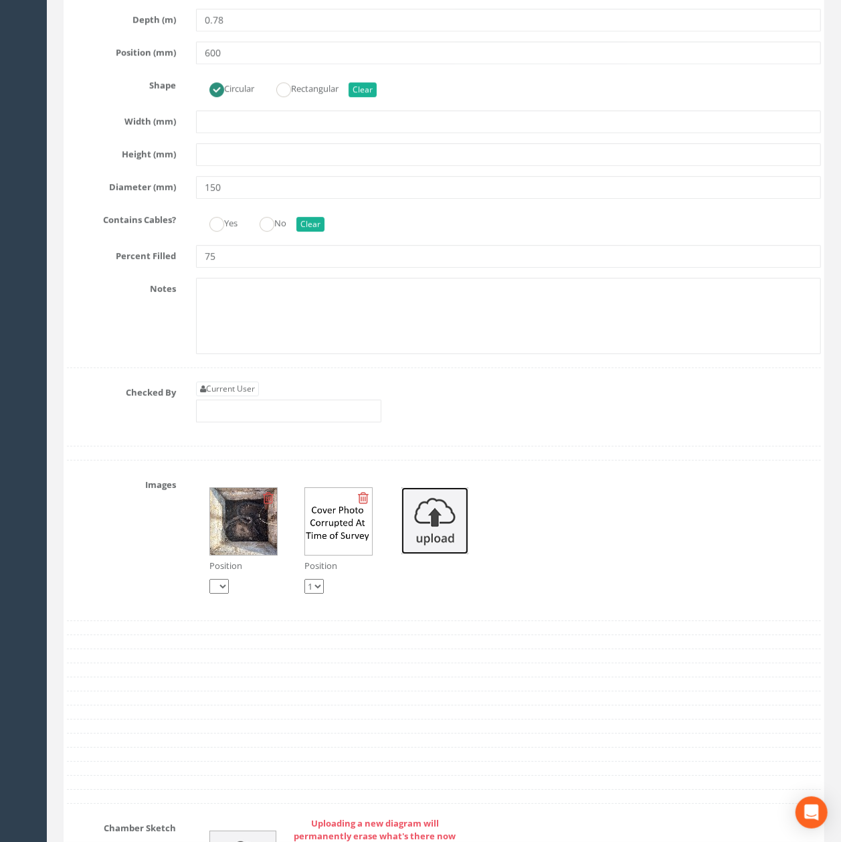
click at [421, 554] on img at bounding box center [435, 520] width 67 height 67
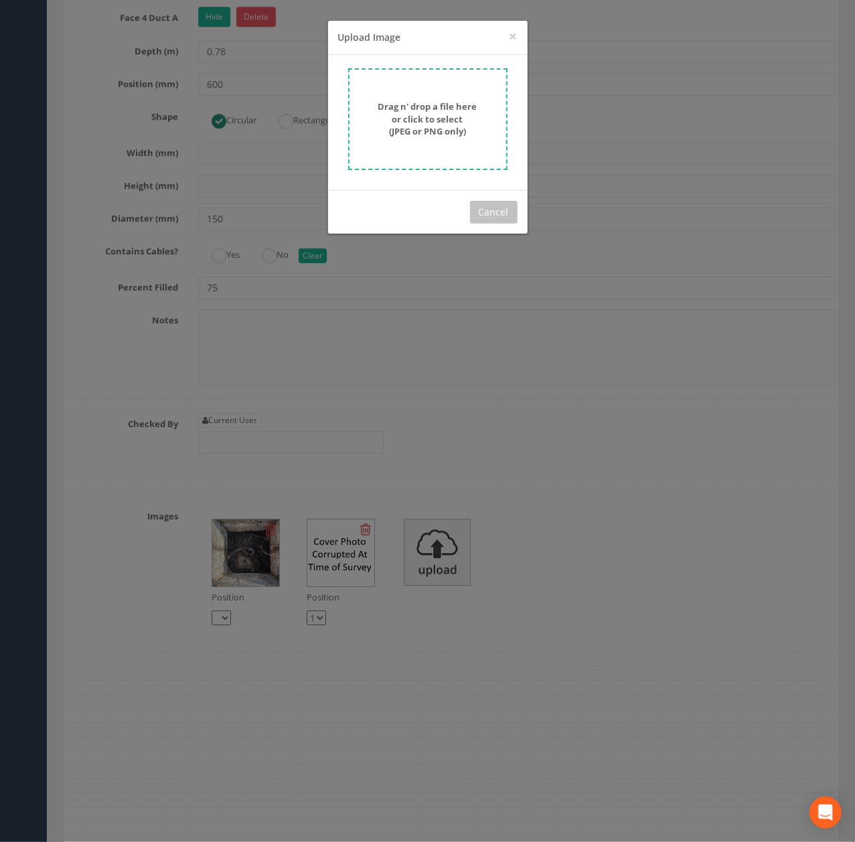
click at [428, 135] on strong "Drag n' drop a file here or click to select (JPEG or PNG only)" at bounding box center [427, 118] width 99 height 37
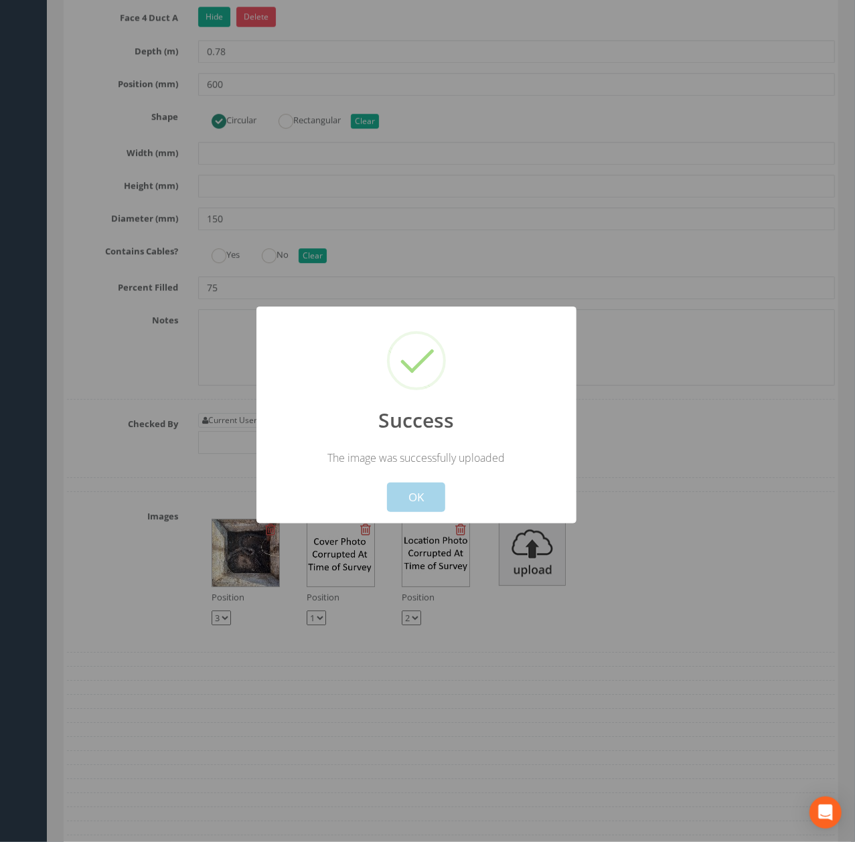
click at [426, 502] on button "OK" at bounding box center [416, 497] width 58 height 29
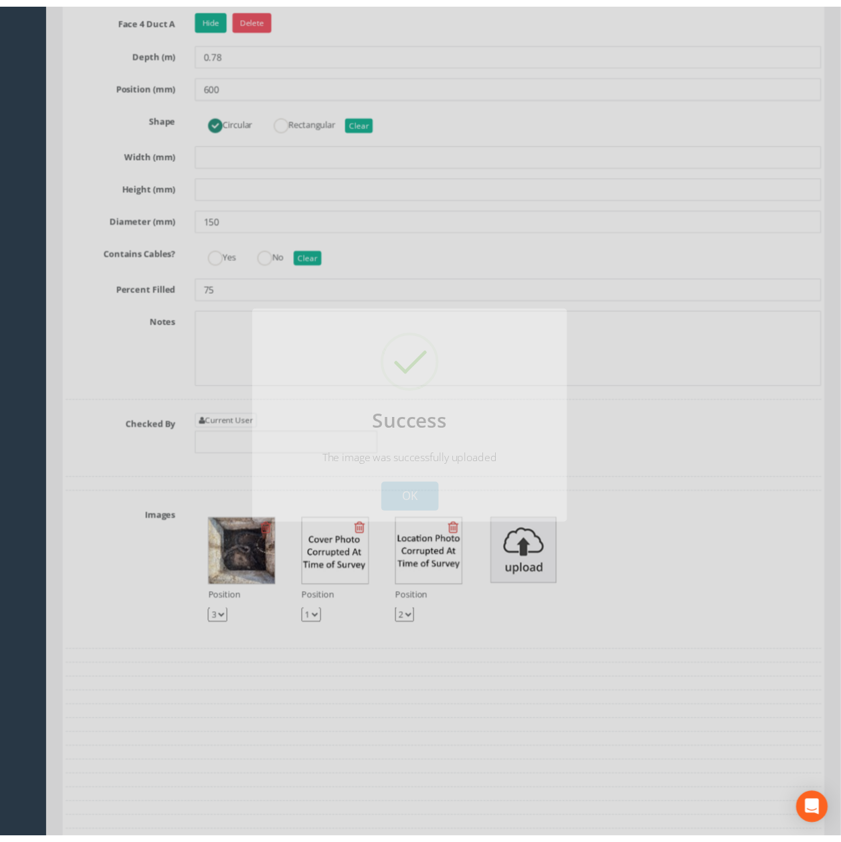
scroll to position [4590, 0]
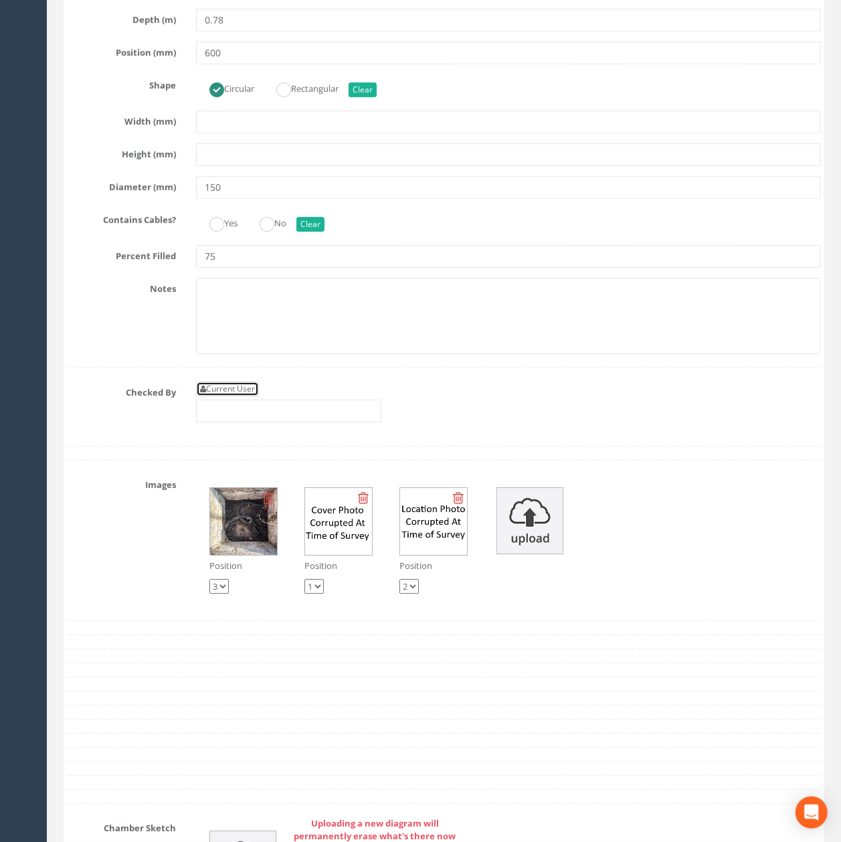
click at [226, 396] on link "Current User" at bounding box center [227, 388] width 63 height 15
type input "Admin Account"
click at [266, 422] on input "Admin Account" at bounding box center [288, 411] width 185 height 23
click at [325, 422] on input "Admin Account" at bounding box center [288, 411] width 185 height 23
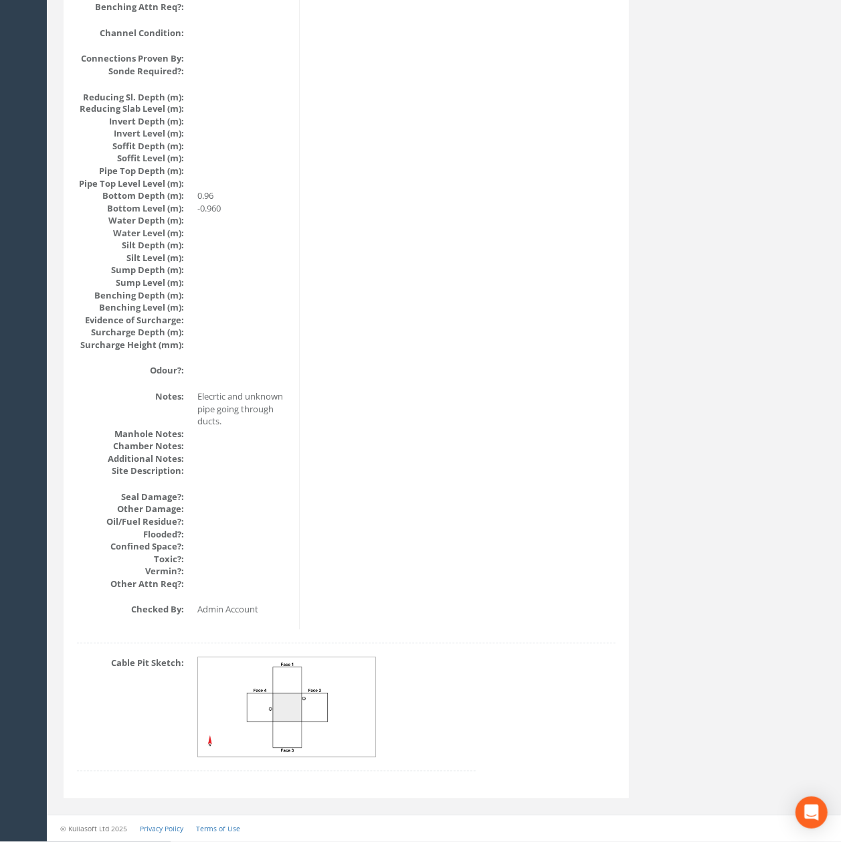
scroll to position [1286, 0]
drag, startPoint x: 365, startPoint y: 563, endPoint x: 369, endPoint y: 549, distance: 14.0
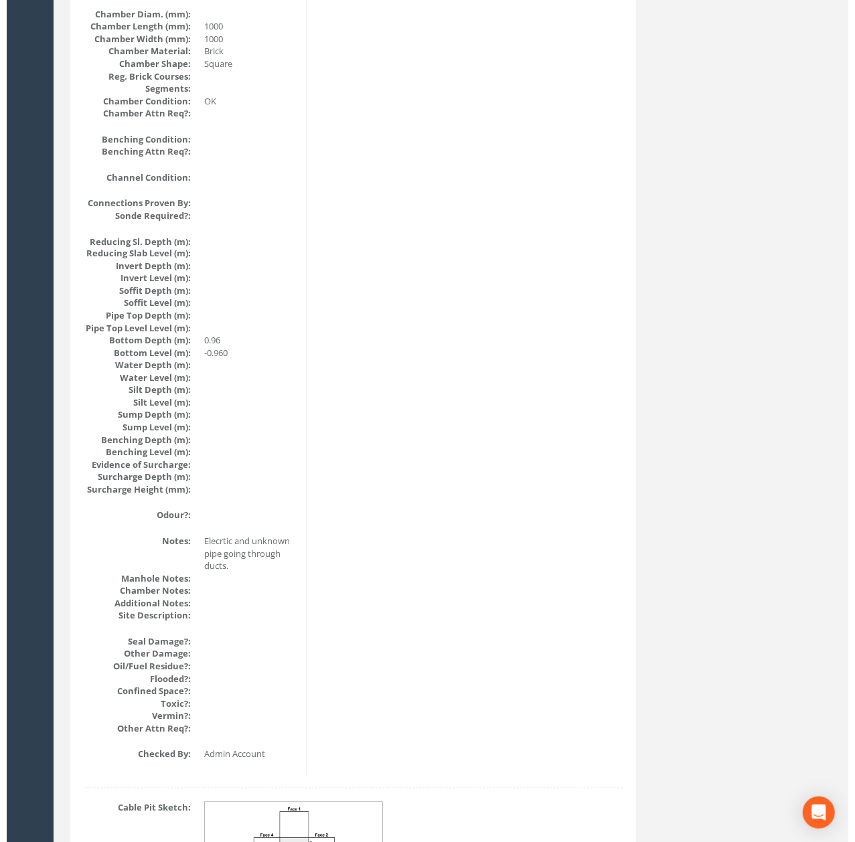
scroll to position [0, 0]
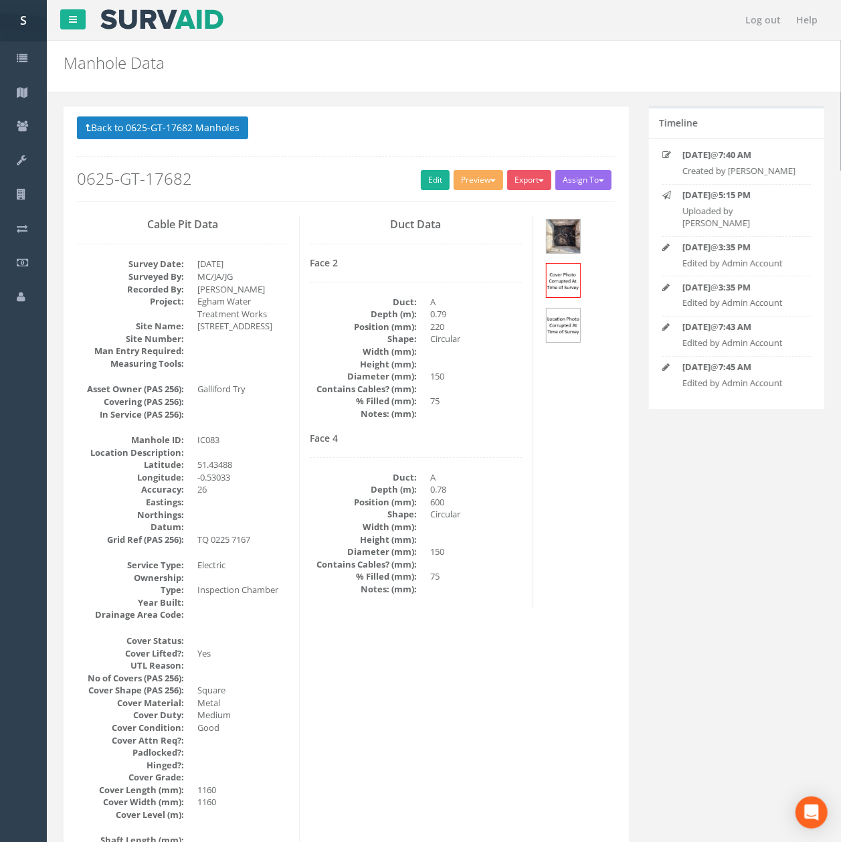
click at [161, 129] on button "Back to 0625-GT-17682 Manholes" at bounding box center [162, 127] width 171 height 23
